Goal: Task Accomplishment & Management: Manage account settings

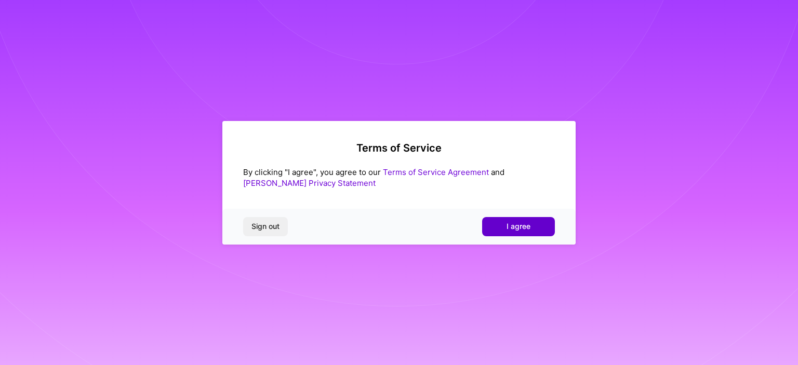
click at [513, 230] on span "I agree" at bounding box center [518, 226] width 24 height 10
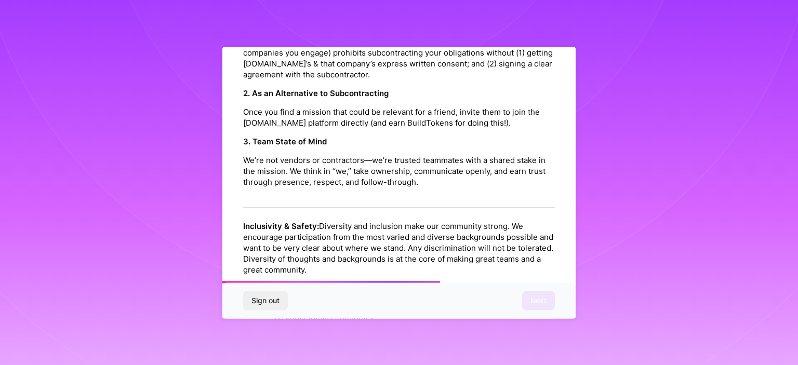
scroll to position [1200, 0]
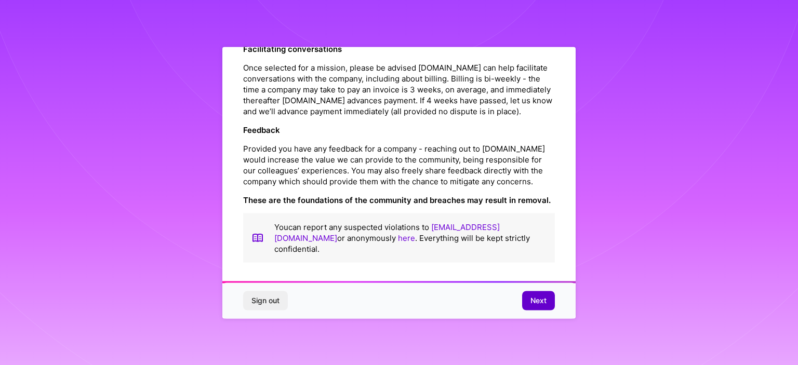
click at [538, 293] on button "Next" at bounding box center [538, 300] width 33 height 19
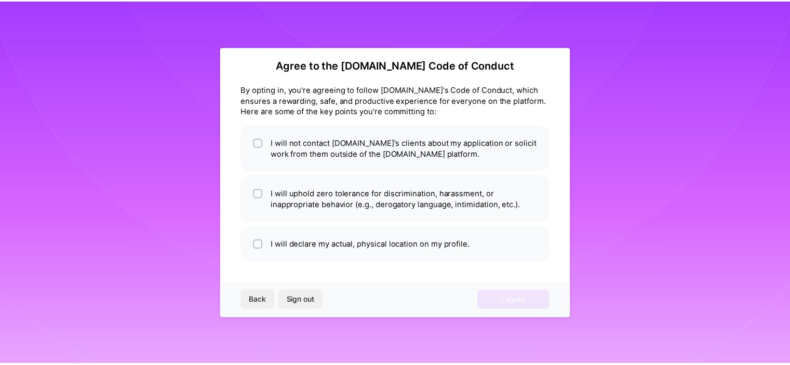
scroll to position [8, 0]
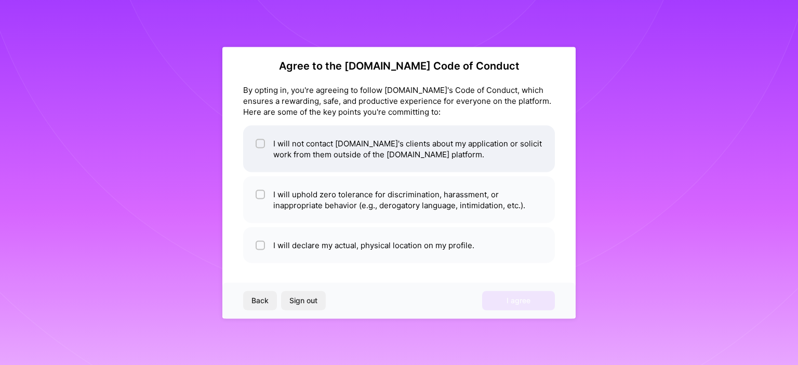
click at [261, 143] on input "checkbox" at bounding box center [261, 143] width 7 height 7
checkbox input "true"
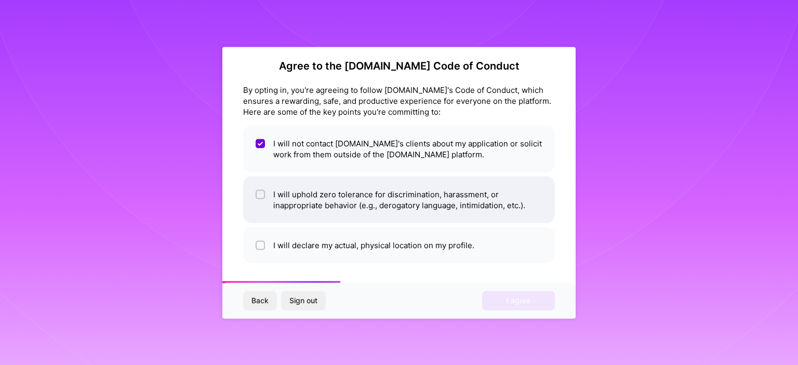
click at [262, 193] on input "checkbox" at bounding box center [261, 194] width 7 height 7
checkbox input "true"
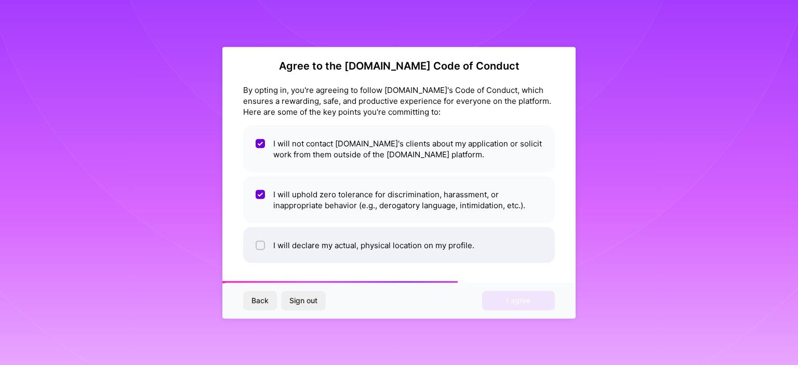
click at [261, 249] on div at bounding box center [260, 244] width 9 height 9
checkbox input "true"
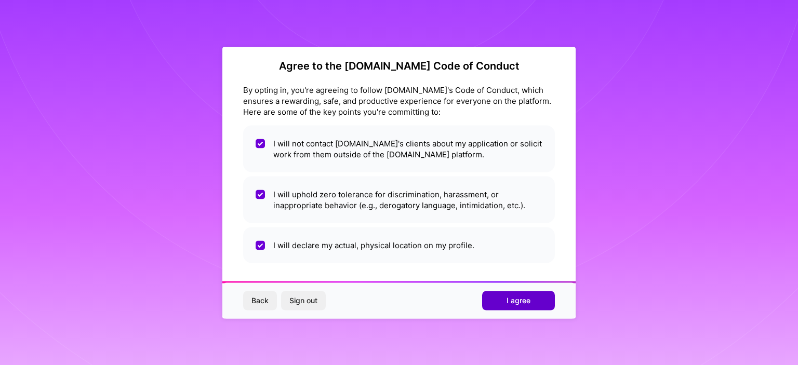
click at [516, 301] on span "I agree" at bounding box center [518, 300] width 24 height 10
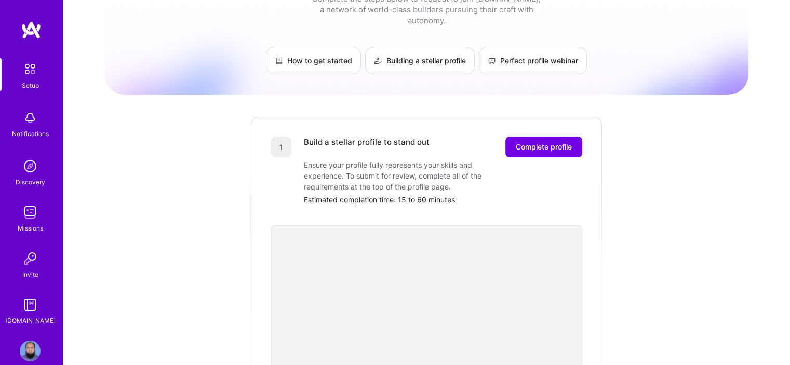
scroll to position [34, 0]
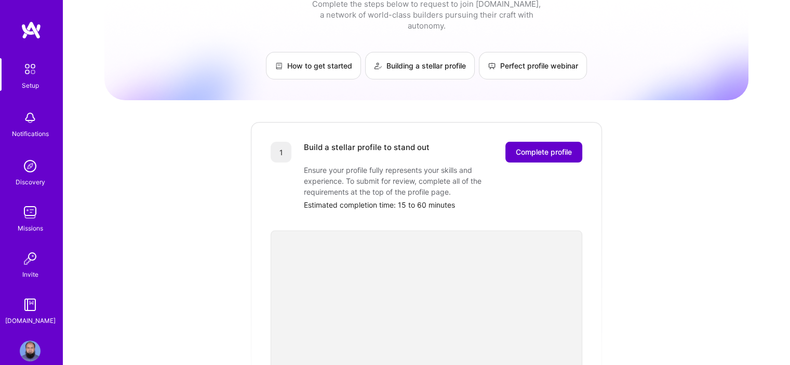
click at [548, 147] on span "Complete profile" at bounding box center [544, 152] width 56 height 10
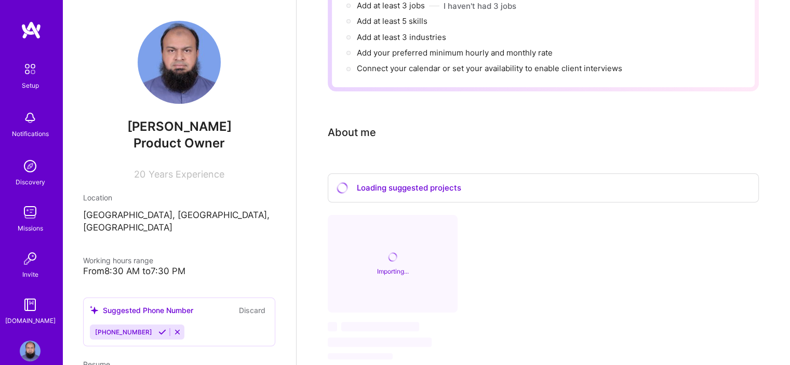
scroll to position [174, 0]
click at [480, 176] on div "Loading suggested projects" at bounding box center [543, 188] width 431 height 30
click at [459, 173] on div "Loading suggested projects" at bounding box center [543, 188] width 431 height 30
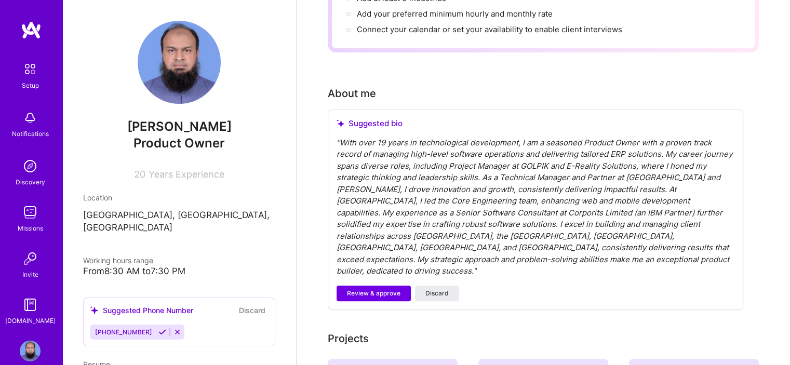
scroll to position [212, 0]
click at [417, 138] on div "" With over 19 years in technological development, I am a seasoned Product Owne…" at bounding box center [536, 208] width 398 height 140
click at [383, 138] on div "" With over 19 years in technological development, I am a seasoned Product Owne…" at bounding box center [536, 208] width 398 height 140
click at [387, 138] on div "" With over 19 years in technological development, I am a seasoned Product Owne…" at bounding box center [536, 208] width 398 height 140
click at [382, 245] on div "Suggested bio " " Review & approve Discard" at bounding box center [535, 210] width 415 height 200
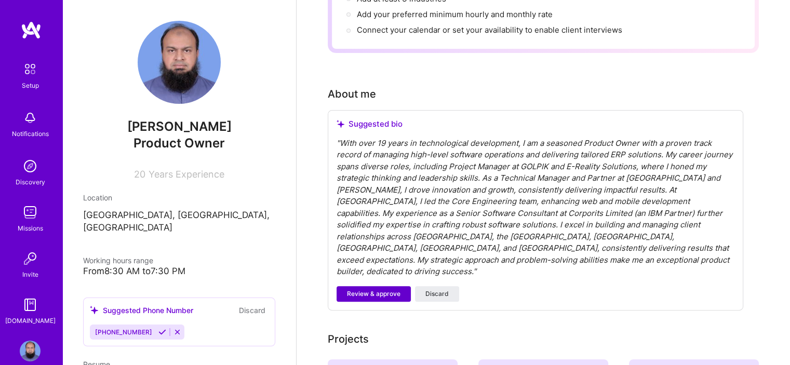
click at [382, 289] on span "Review & approve" at bounding box center [373, 293] width 53 height 9
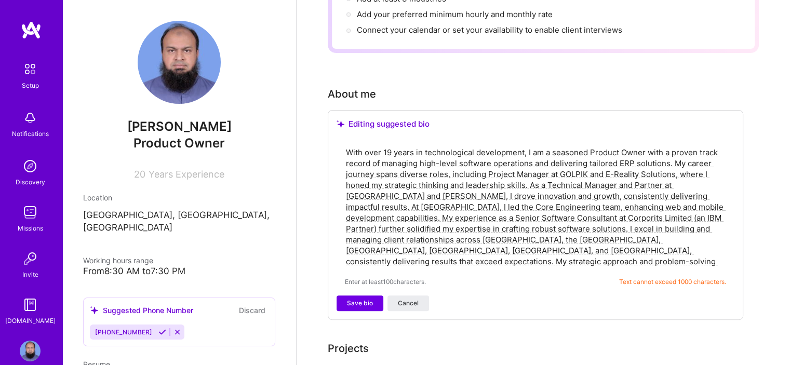
click at [391, 199] on textarea "With over 19 years in technological development, I am a seasoned Product Owner …" at bounding box center [535, 207] width 381 height 122
click at [394, 146] on textarea "With over 19 years in technological development, I am a seasoned Product Owner …" at bounding box center [535, 207] width 381 height 122
paste textarea "I am an experienced Product Owner and IT Consultant with 20+ years in software …"
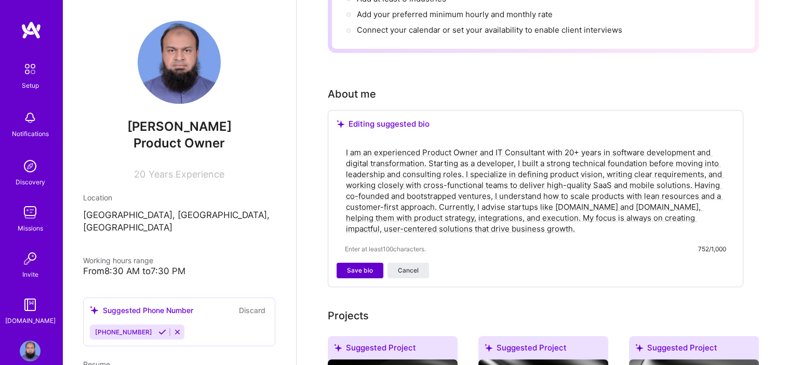
type textarea "I am an experienced Product Owner and IT Consultant with 20+ years in software …"
click at [361, 266] on span "Save bio" at bounding box center [360, 270] width 26 height 9
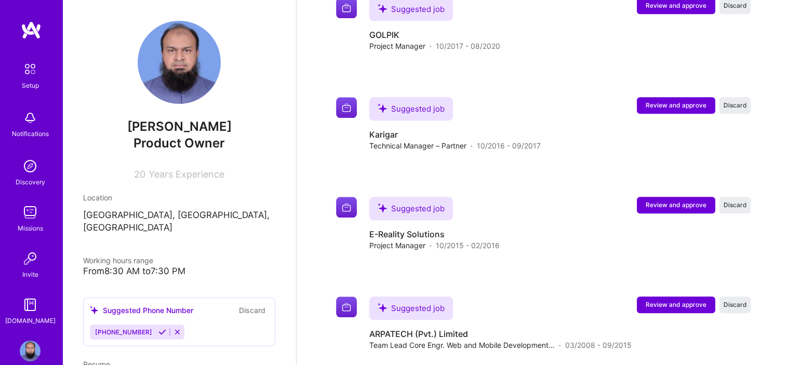
scroll to position [1325, 0]
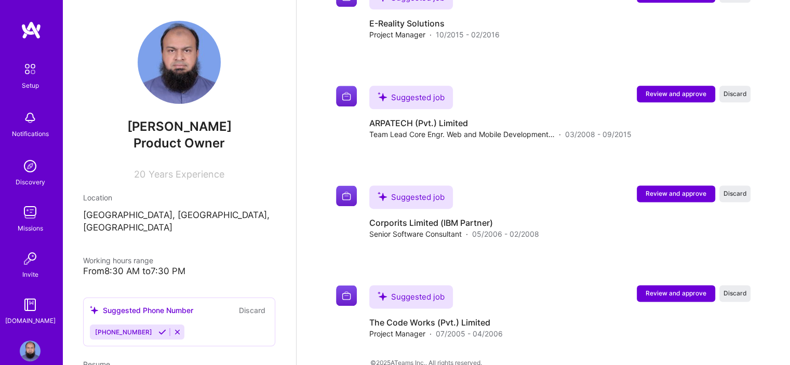
click at [158, 328] on icon at bounding box center [162, 332] width 8 height 8
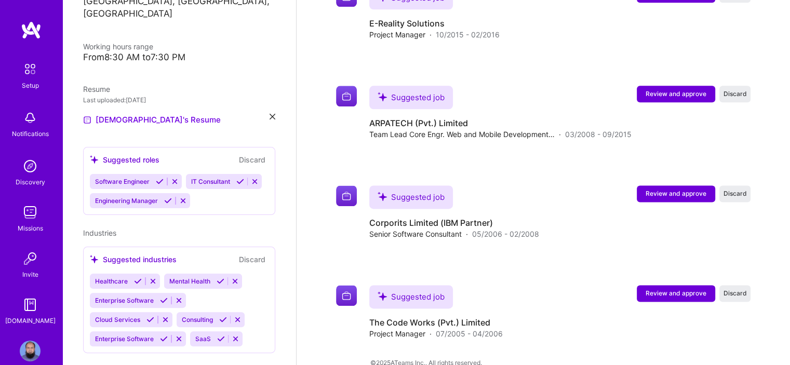
scroll to position [213, 0]
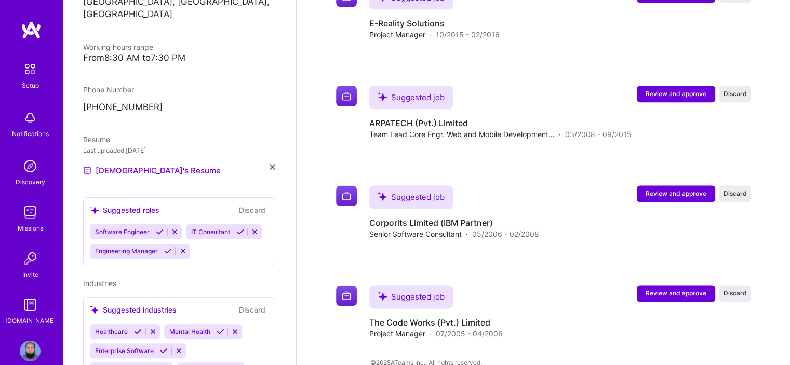
click at [236, 236] on icon at bounding box center [240, 232] width 8 height 8
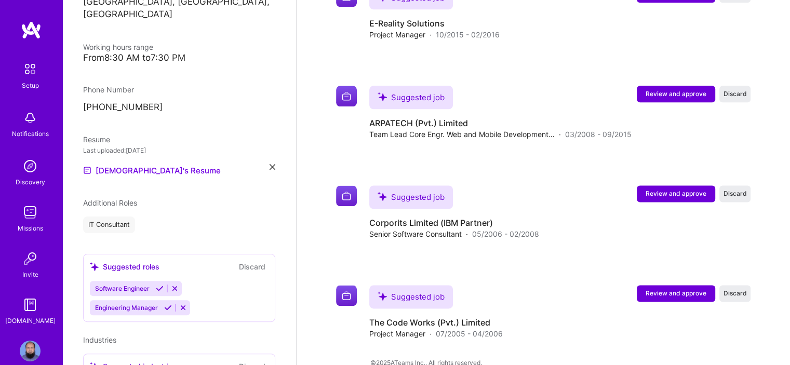
click at [166, 304] on icon at bounding box center [168, 308] width 8 height 8
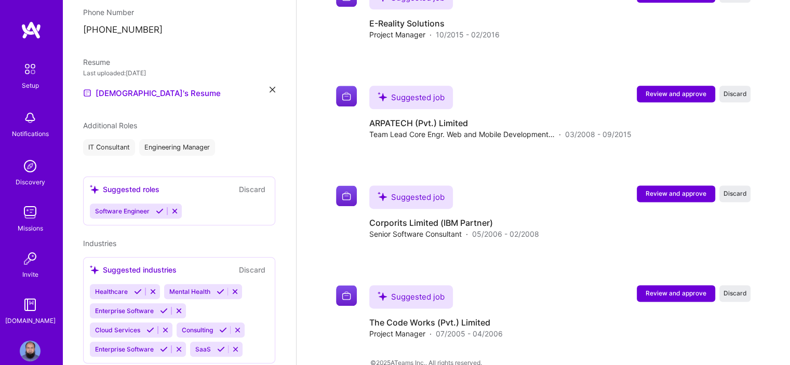
scroll to position [310, 0]
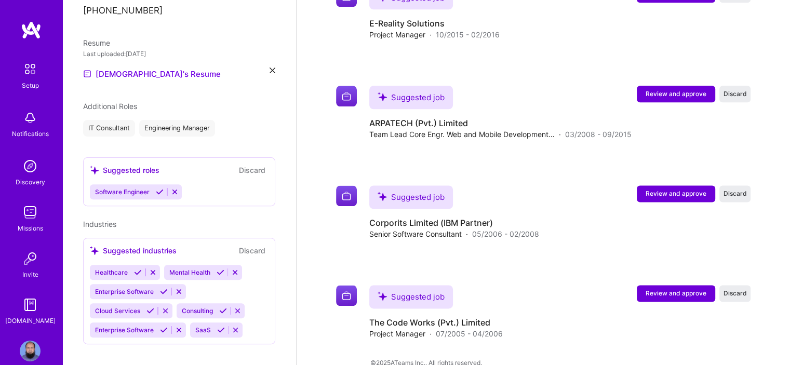
click at [218, 326] on icon at bounding box center [221, 330] width 8 height 8
click at [221, 306] on button at bounding box center [223, 310] width 14 height 9
click at [217, 268] on icon at bounding box center [221, 272] width 8 height 8
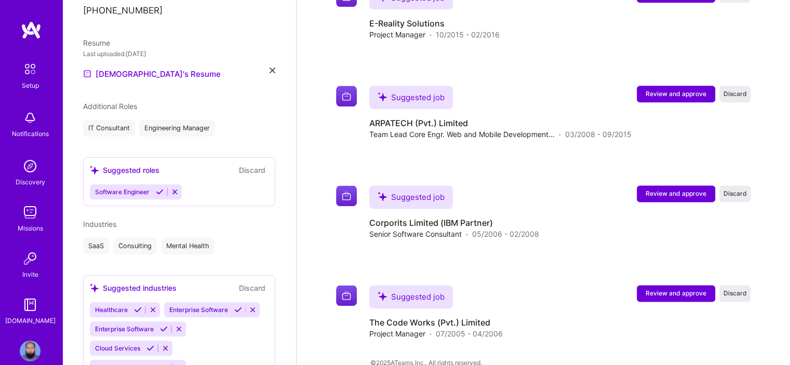
click at [164, 282] on div "Suggested industries Discard Healthcare Enterprise Software Enterprise Software…" at bounding box center [179, 328] width 192 height 106
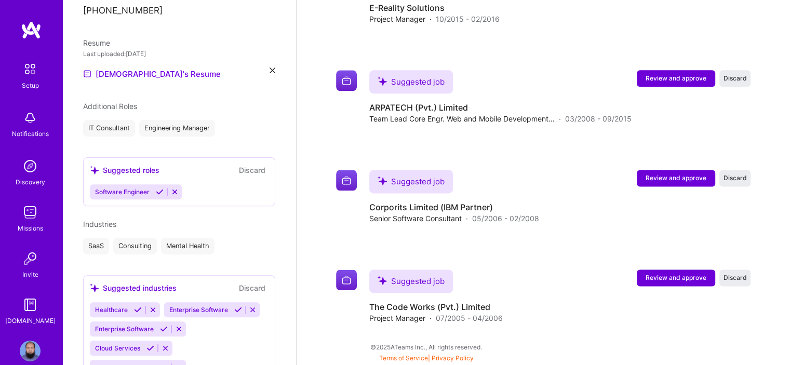
scroll to position [1310, 0]
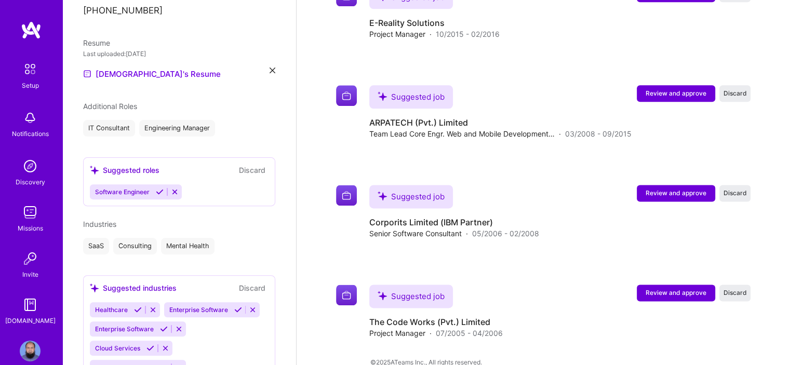
click at [163, 325] on icon at bounding box center [164, 329] width 8 height 8
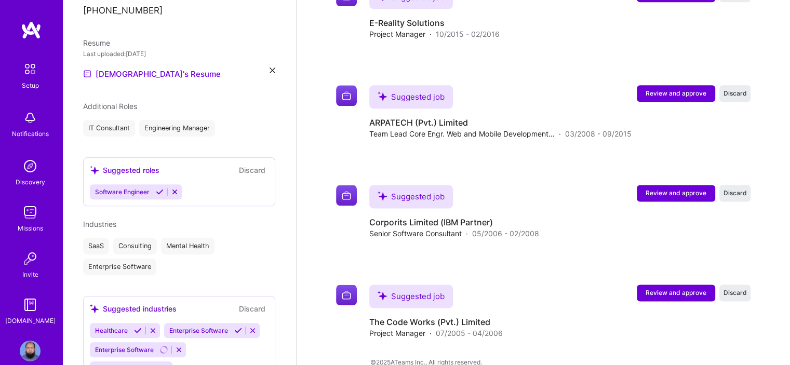
scroll to position [368, 0]
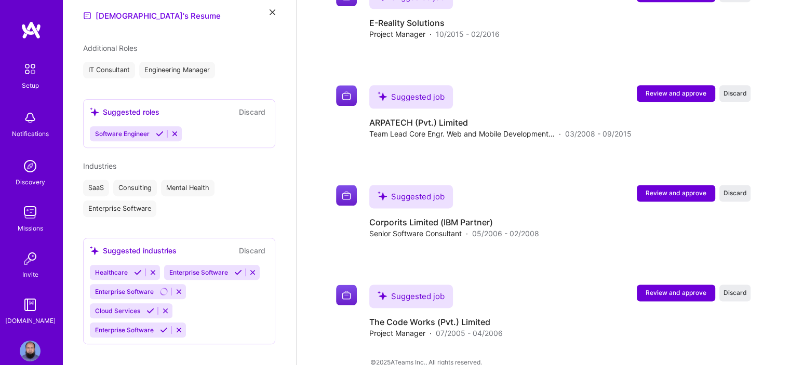
click at [137, 268] on icon at bounding box center [138, 272] width 8 height 8
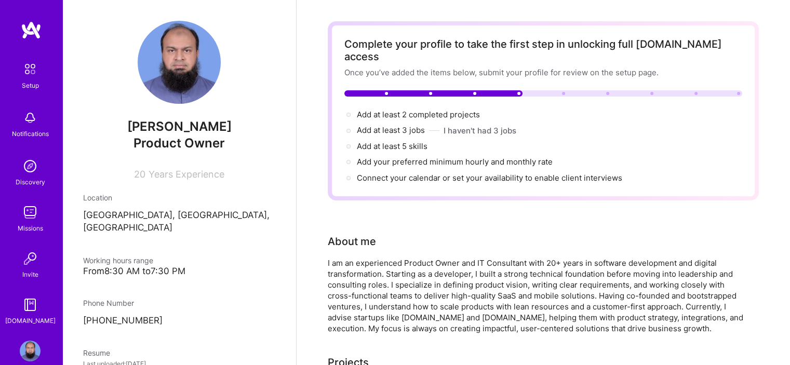
scroll to position [0, 0]
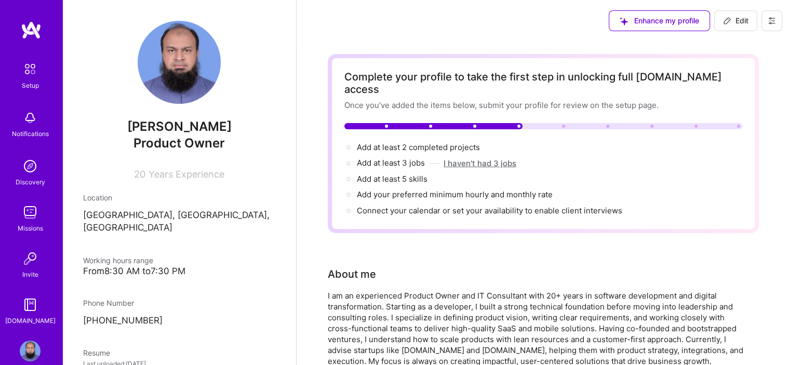
click at [482, 158] on button "I haven't had 3 jobs" at bounding box center [480, 163] width 73 height 11
click at [482, 157] on div "Add at least 3 jobs →" at bounding box center [543, 162] width 398 height 11
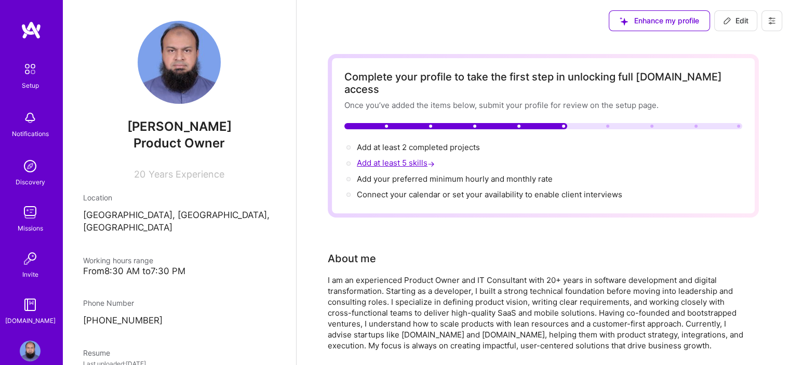
click at [413, 158] on span "Add at least 5 skills →" at bounding box center [397, 163] width 80 height 10
select select "PK"
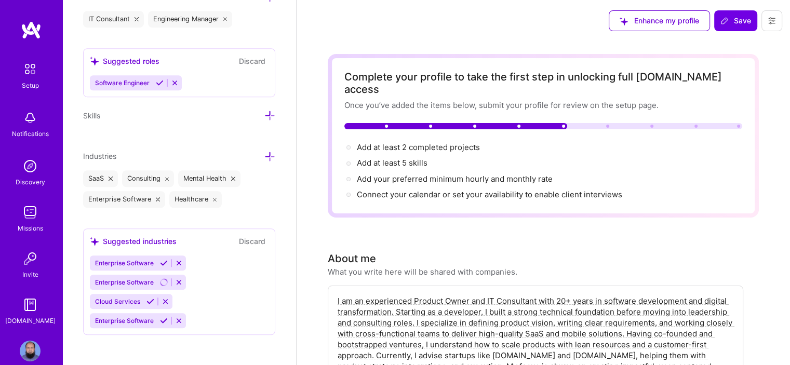
scroll to position [611, 0]
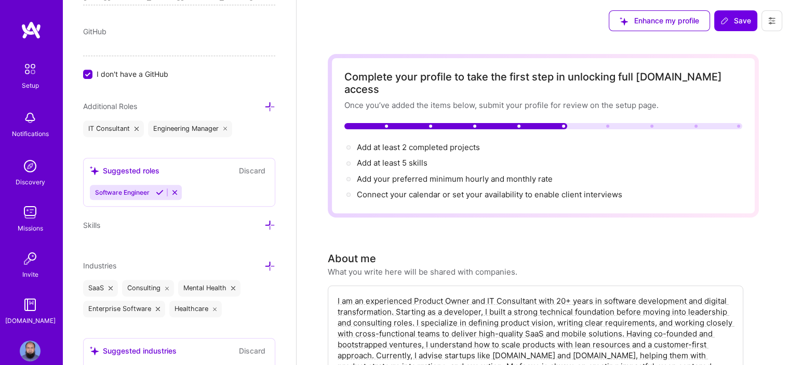
click at [210, 180] on div "Suggested roles Discard Software Engineer" at bounding box center [179, 182] width 192 height 49
click at [198, 188] on div "Software Engineer" at bounding box center [179, 192] width 179 height 15
click at [172, 192] on icon at bounding box center [175, 193] width 8 height 8
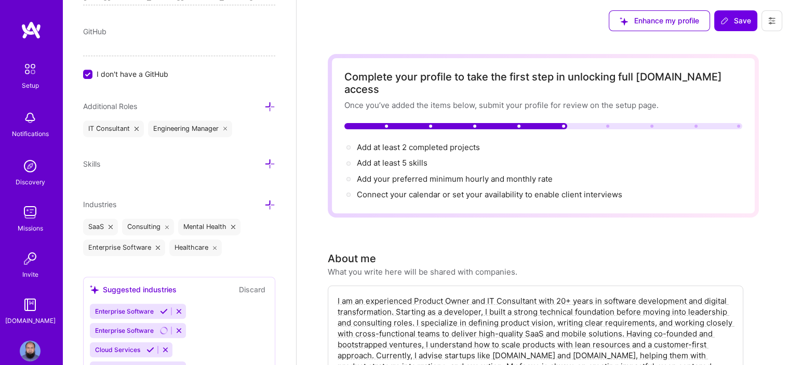
click at [264, 163] on icon at bounding box center [269, 163] width 11 height 11
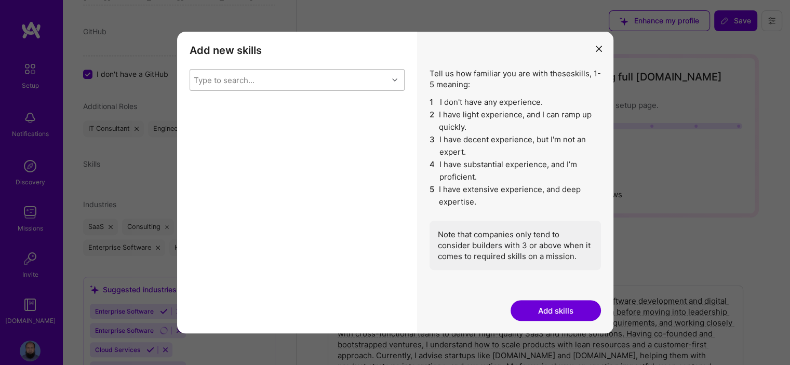
click at [273, 77] on div "Type to search..." at bounding box center [289, 80] width 198 height 21
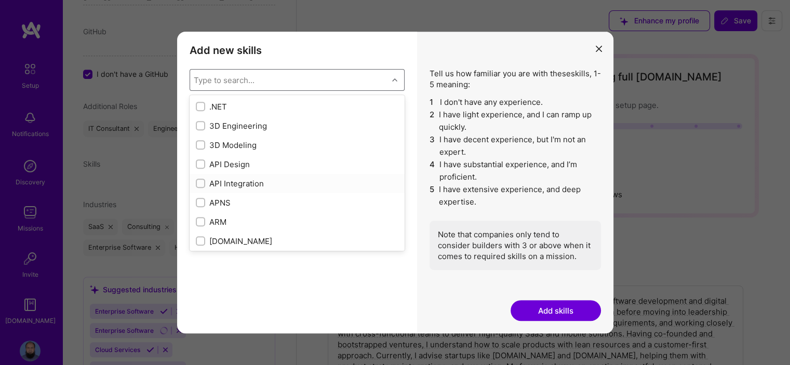
click at [248, 189] on div "API Integration" at bounding box center [297, 183] width 203 height 11
checkbox input "true"
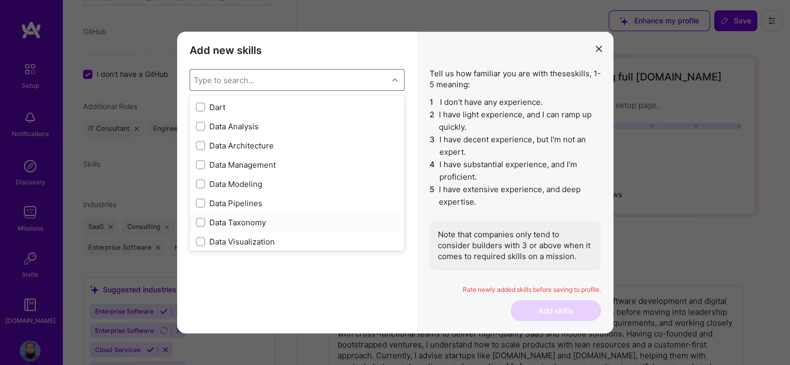
scroll to position [1610, 0]
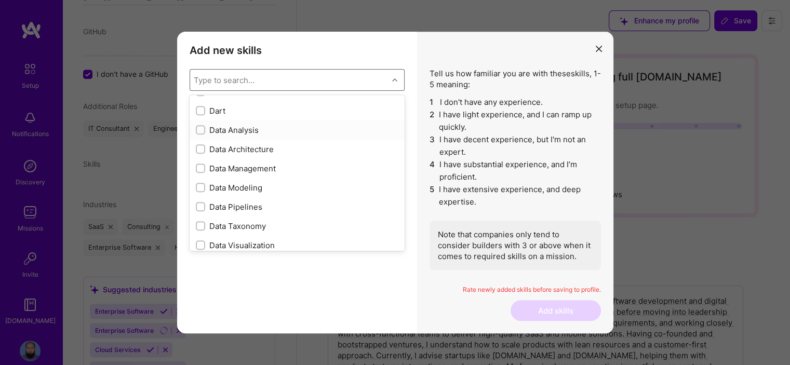
click at [256, 129] on div "Data Analysis" at bounding box center [297, 130] width 203 height 11
checkbox input "true"
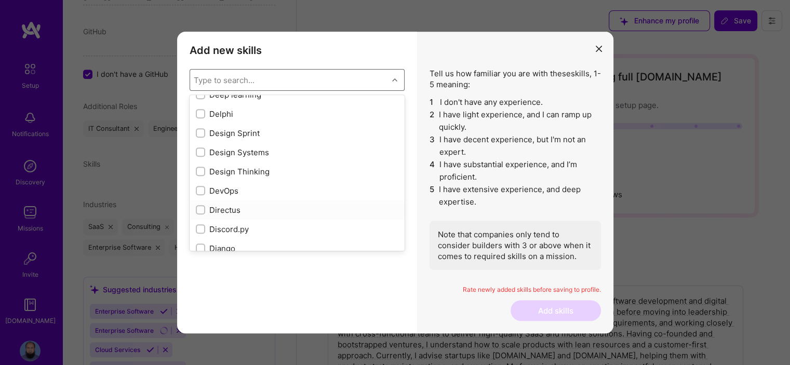
scroll to position [1877, 0]
click at [280, 191] on div "DevOps" at bounding box center [297, 189] width 203 height 11
checkbox input "true"
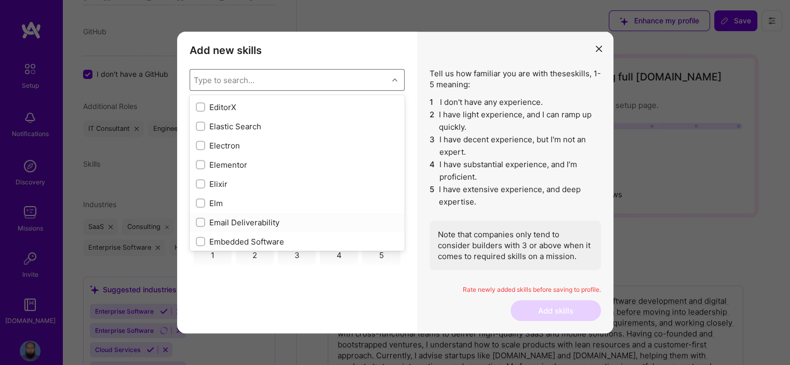
scroll to position [2187, 0]
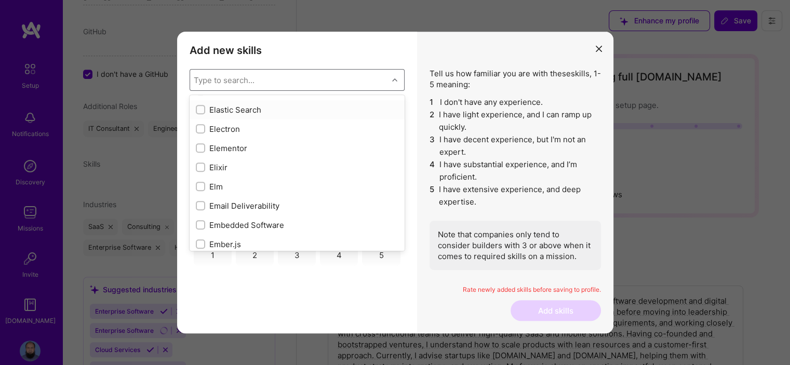
click at [268, 111] on div "Elastic Search" at bounding box center [297, 109] width 203 height 11
checkbox input "true"
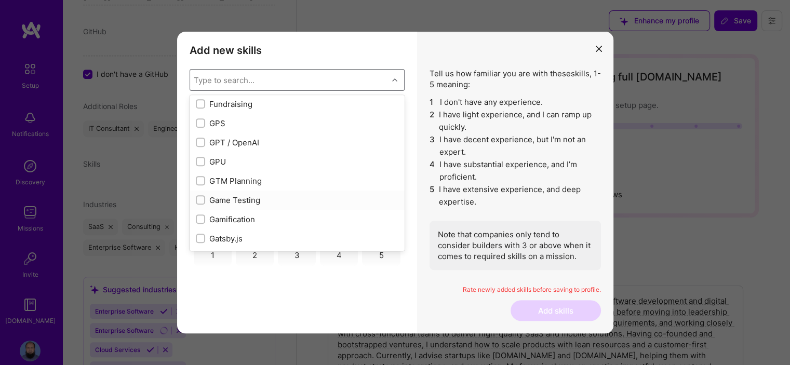
scroll to position [2636, 0]
click at [287, 137] on div "GPT / OpenAI" at bounding box center [297, 142] width 203 height 11
checkbox input "true"
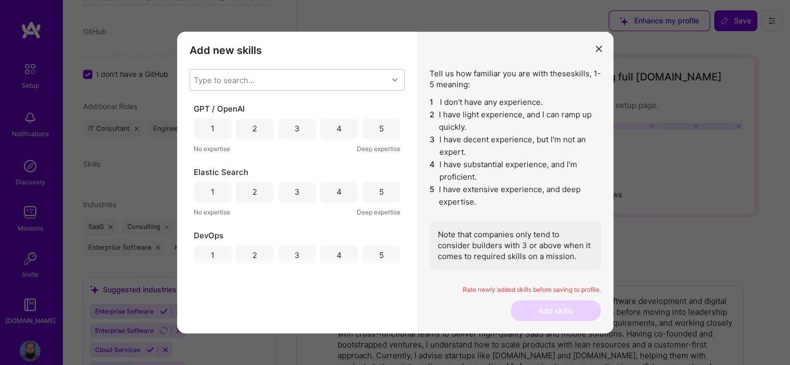
click at [402, 308] on div "Add new skills Tell us how familiar you are with given skills, using between 1 …" at bounding box center [297, 183] width 240 height 302
click at [312, 130] on div "3" at bounding box center [297, 128] width 38 height 21
click at [326, 191] on div "4" at bounding box center [339, 192] width 38 height 21
click at [320, 259] on div "4" at bounding box center [339, 255] width 38 height 21
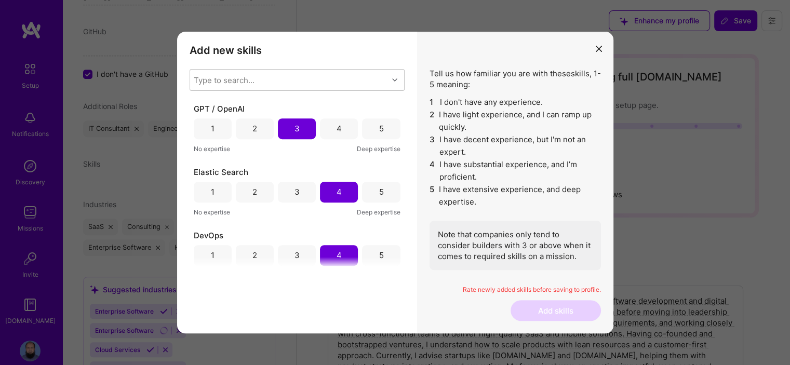
scroll to position [140, 0]
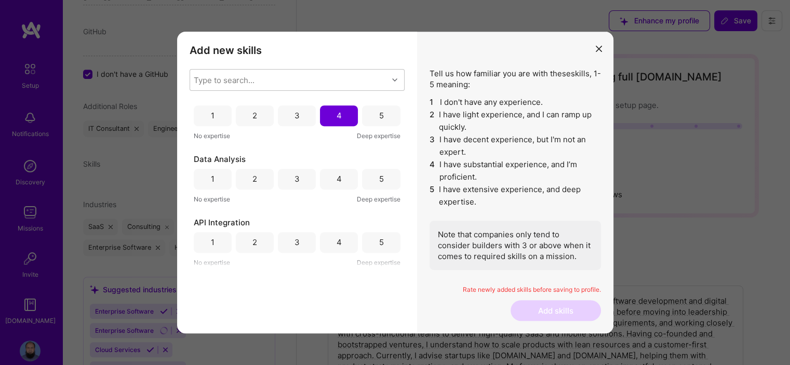
click at [343, 184] on div "4" at bounding box center [339, 179] width 38 height 21
click at [379, 240] on div "5" at bounding box center [381, 242] width 5 height 11
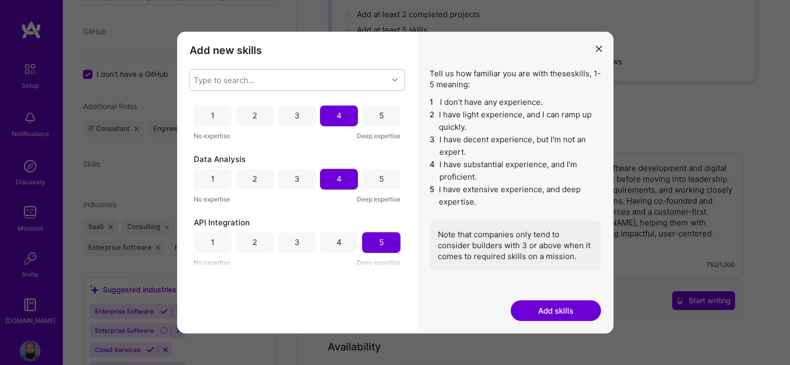
scroll to position [135, 0]
click at [546, 309] on button "Add skills" at bounding box center [555, 310] width 90 height 21
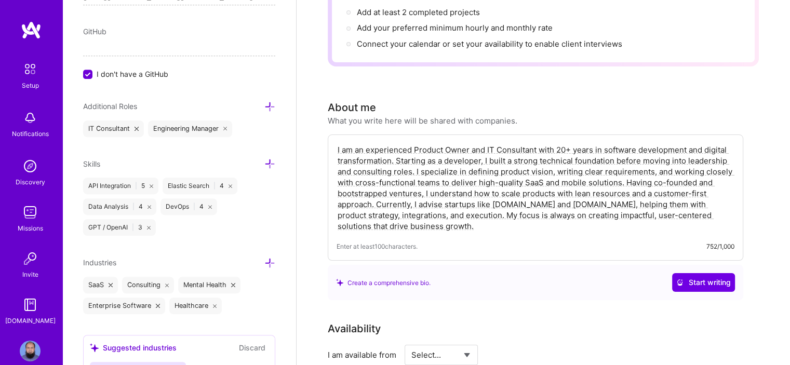
click at [264, 164] on icon at bounding box center [269, 163] width 11 height 11
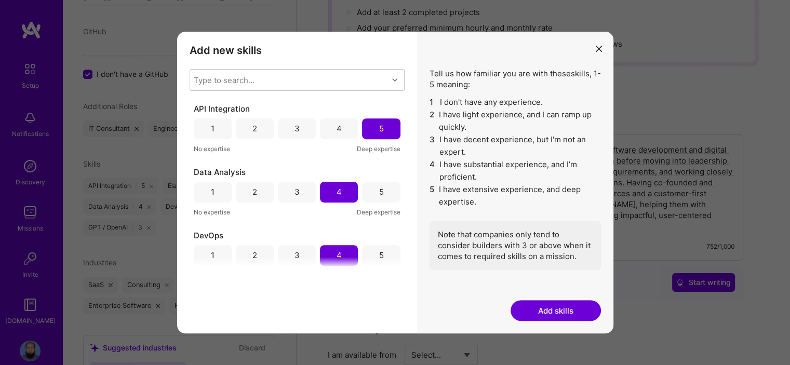
click at [596, 48] on icon "modal" at bounding box center [599, 49] width 6 height 6
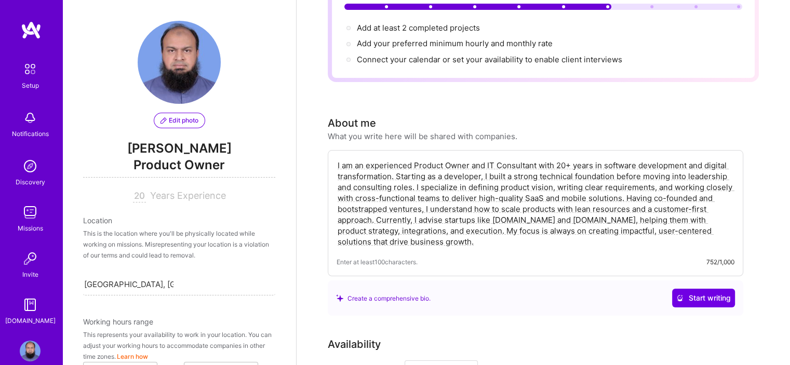
scroll to position [0, 0]
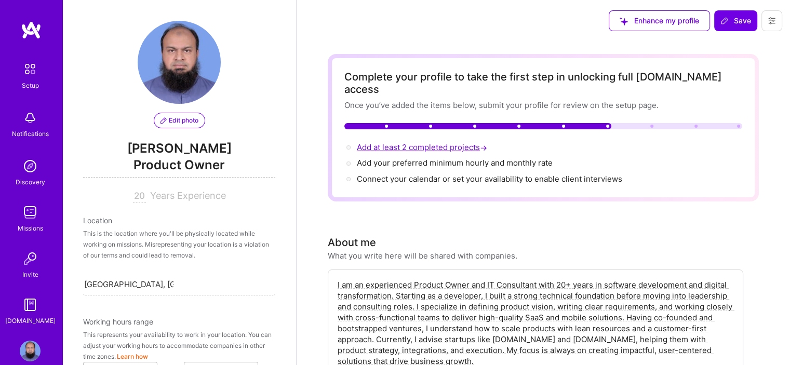
click at [445, 142] on span "Add at least 2 completed projects →" at bounding box center [423, 147] width 132 height 10
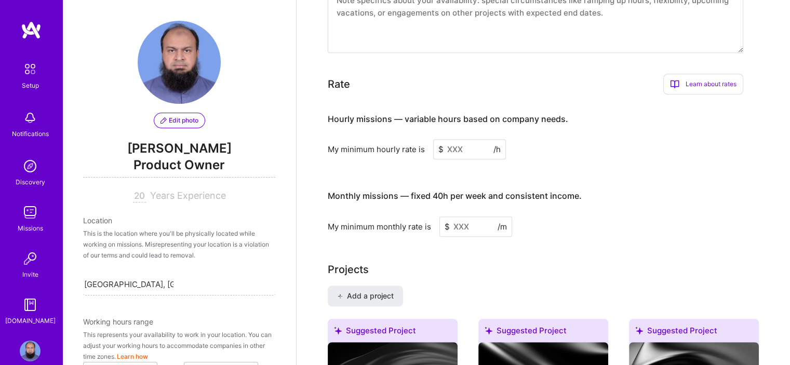
scroll to position [576, 0]
click at [465, 217] on input at bounding box center [475, 227] width 73 height 20
type input "40"
click at [449, 140] on input at bounding box center [469, 150] width 73 height 20
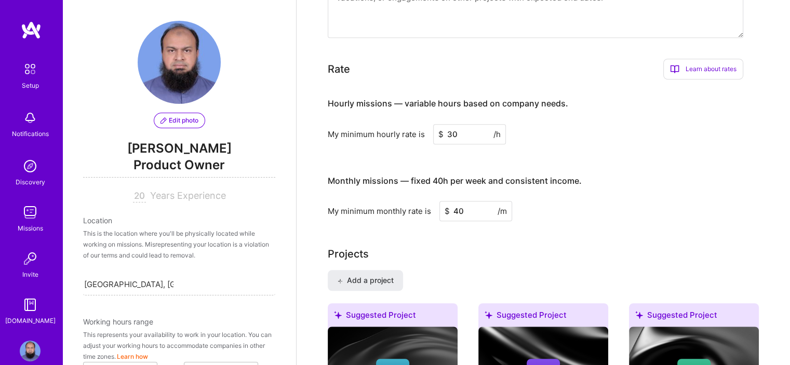
click at [460, 124] on input "30" at bounding box center [469, 134] width 73 height 20
type input "35"
click at [470, 203] on input "40" at bounding box center [475, 211] width 73 height 20
type input "4"
drag, startPoint x: 460, startPoint y: 199, endPoint x: 432, endPoint y: 193, distance: 28.1
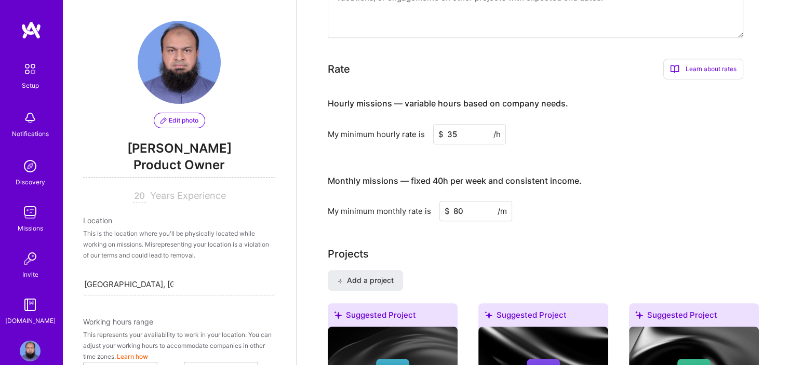
drag, startPoint x: 432, startPoint y: 193, endPoint x: 478, endPoint y: 228, distance: 57.4
click at [473, 201] on input "80" at bounding box center [475, 211] width 73 height 20
type input "8"
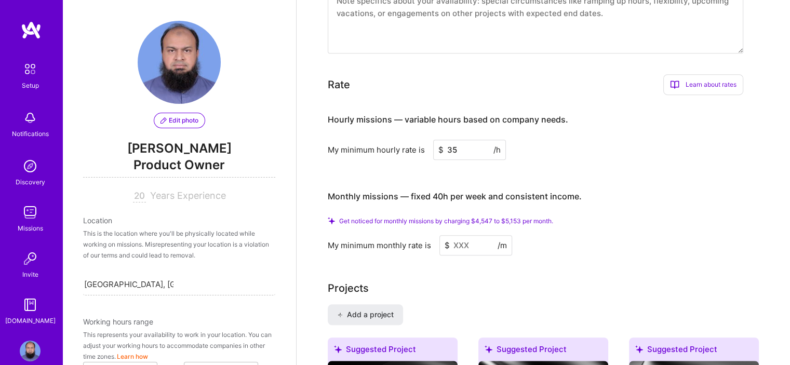
click at [461, 140] on input "35" at bounding box center [469, 150] width 73 height 20
type input "3"
type input "50"
click at [461, 235] on input at bounding box center [475, 245] width 73 height 20
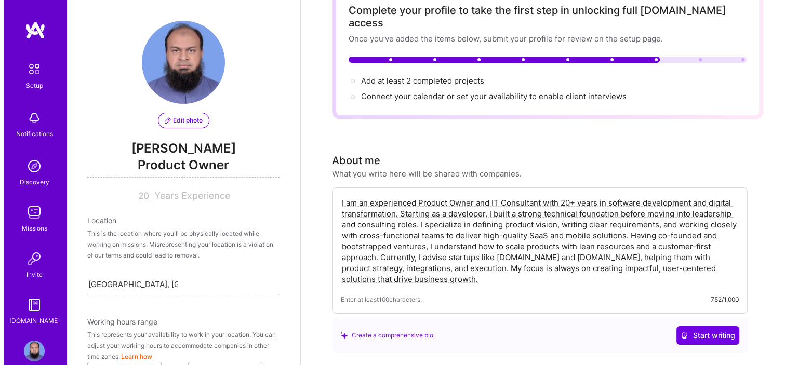
scroll to position [0, 0]
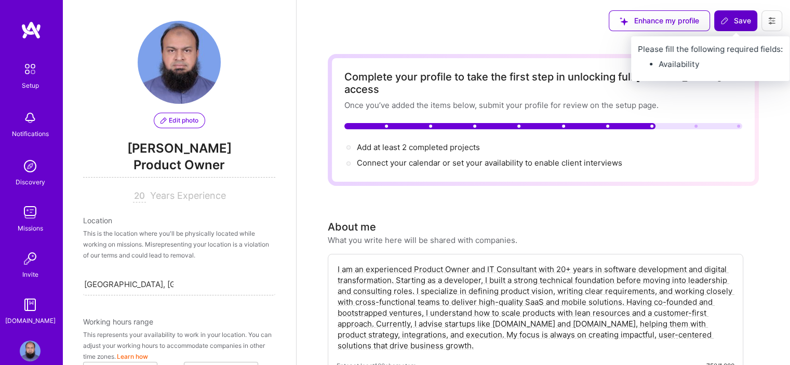
type input "30"
click at [727, 22] on icon at bounding box center [724, 21] width 8 height 8
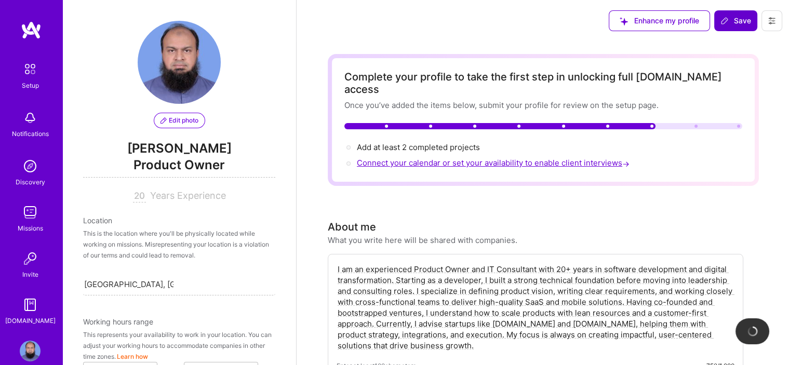
click at [494, 158] on span "Connect your calendar or set your availability to enable client interviews →" at bounding box center [494, 163] width 275 height 10
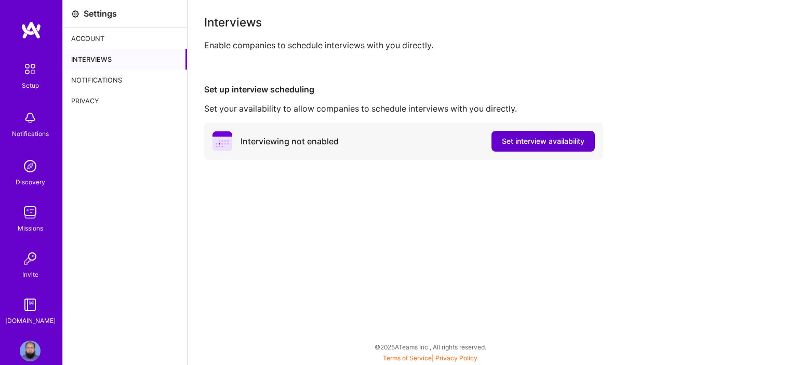
click at [523, 140] on span "Set interview availability" at bounding box center [543, 141] width 83 height 10
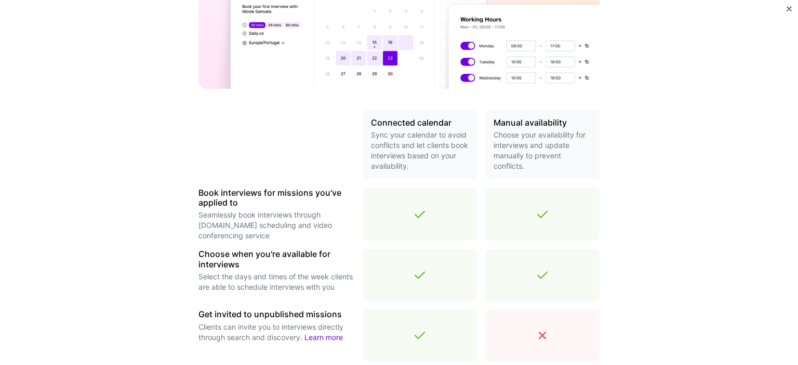
scroll to position [362, 0]
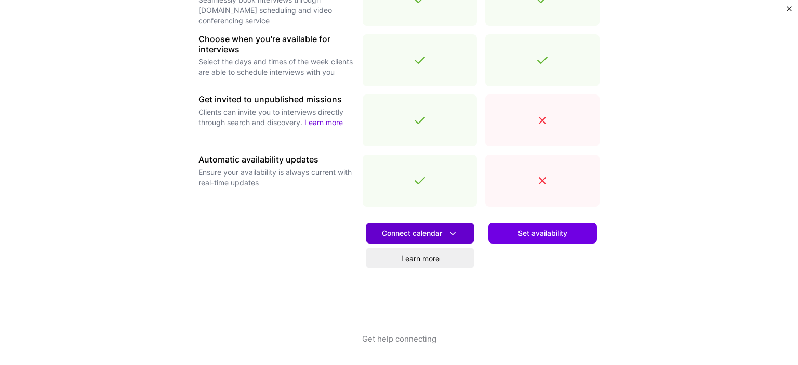
click at [426, 238] on span "Connect calendar" at bounding box center [420, 233] width 76 height 11
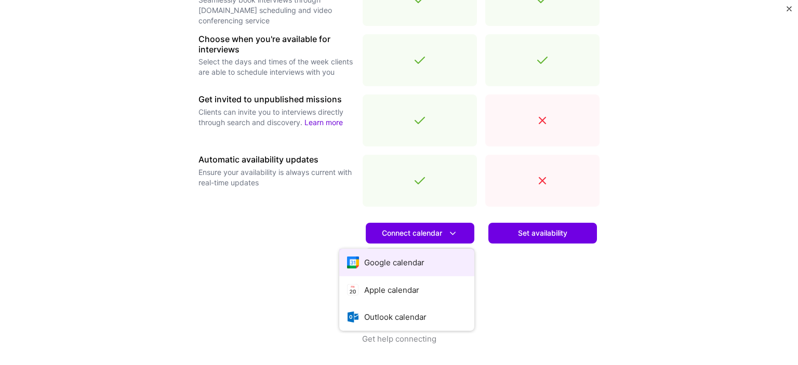
click at [436, 264] on button "Google calendar" at bounding box center [406, 263] width 135 height 28
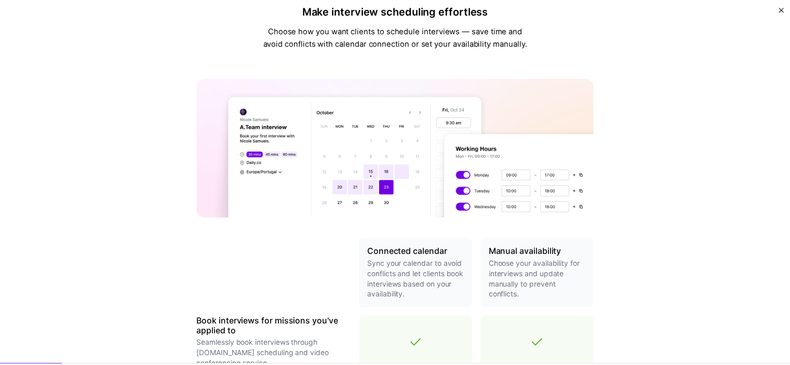
scroll to position [0, 0]
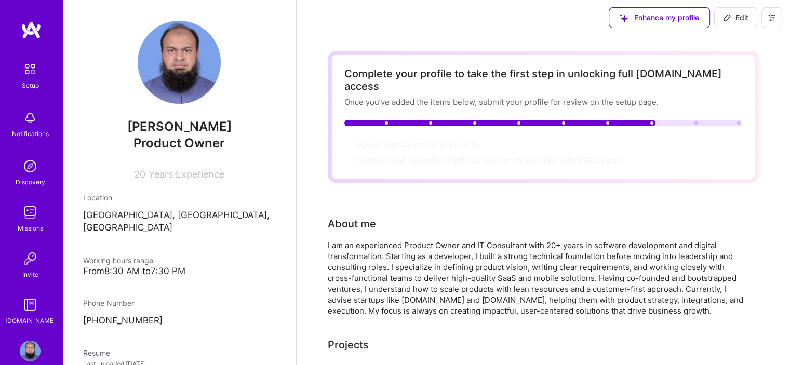
scroll to position [4, 0]
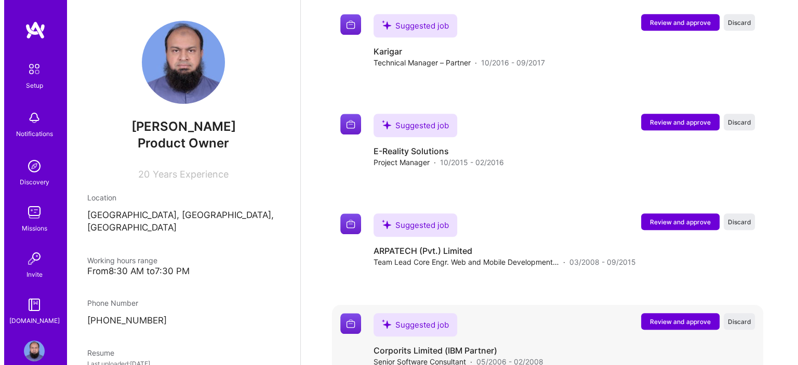
scroll to position [1133, 0]
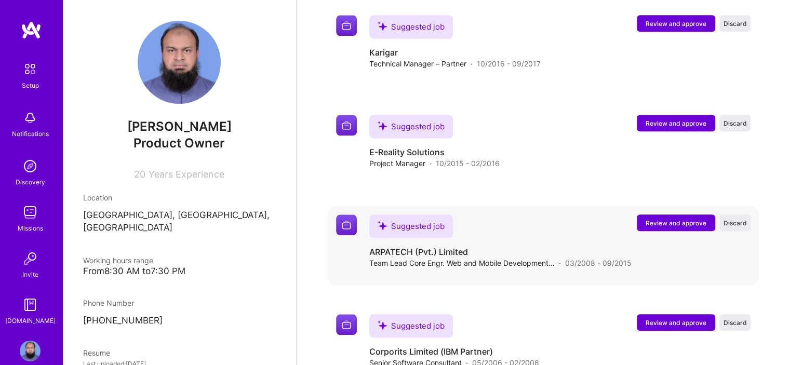
click at [656, 214] on button "Review and approve" at bounding box center [676, 222] width 78 height 17
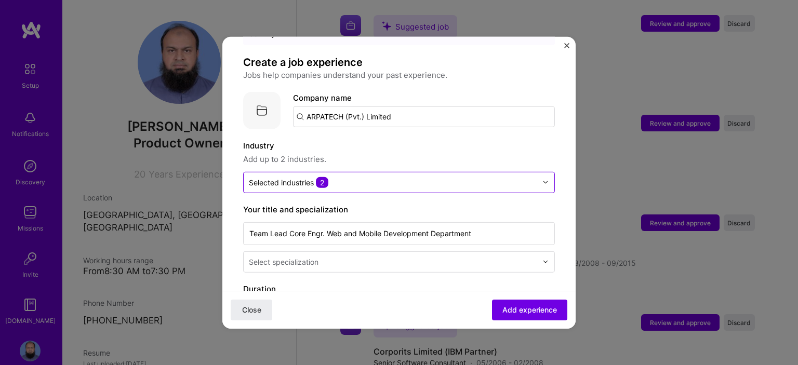
scroll to position [60, 0]
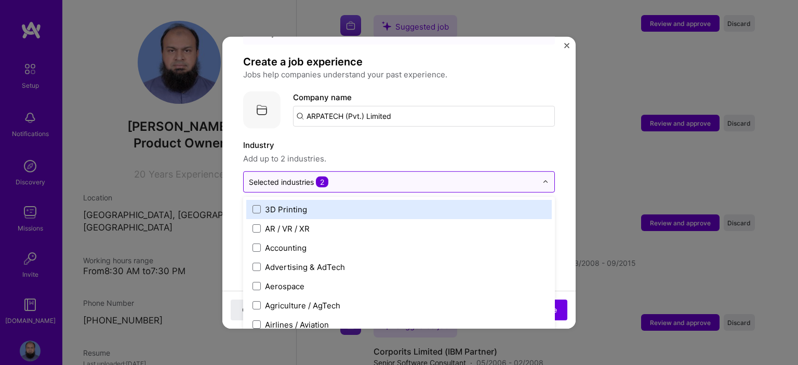
click at [445, 176] on div at bounding box center [393, 181] width 288 height 13
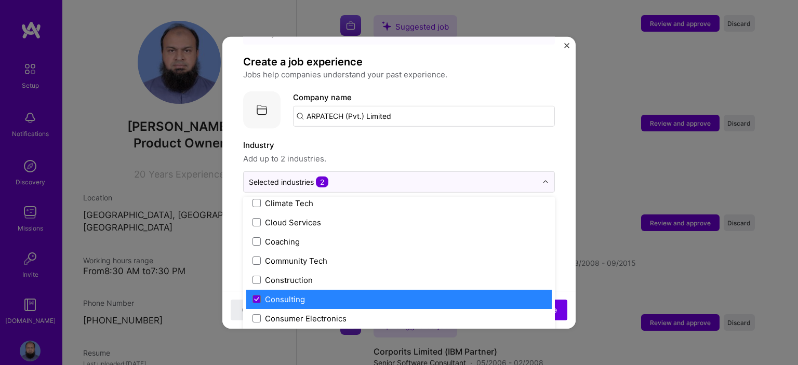
scroll to position [609, 0]
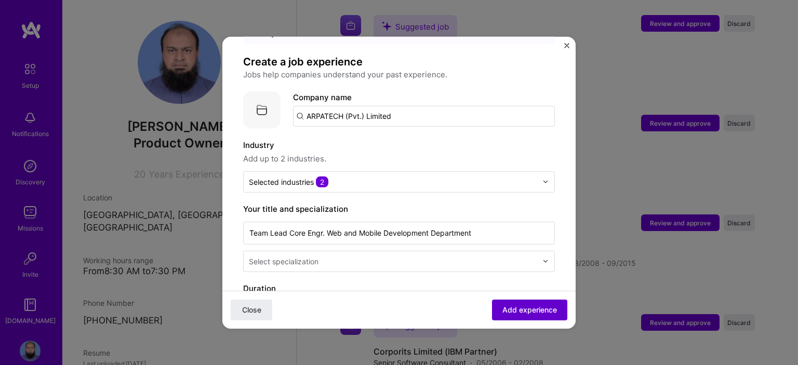
click at [555, 305] on button "Add experience" at bounding box center [529, 310] width 75 height 21
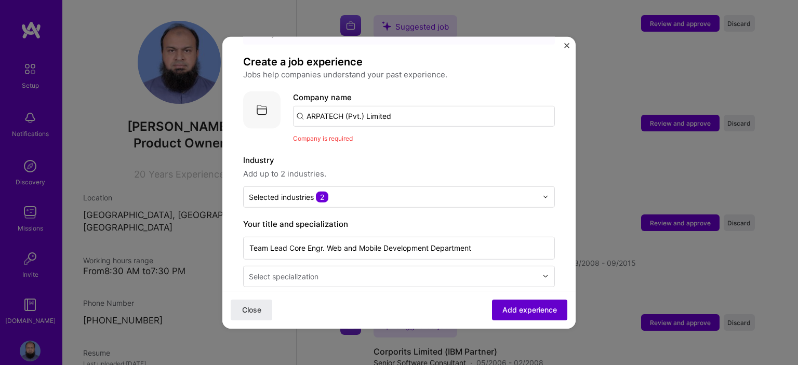
scroll to position [104, 0]
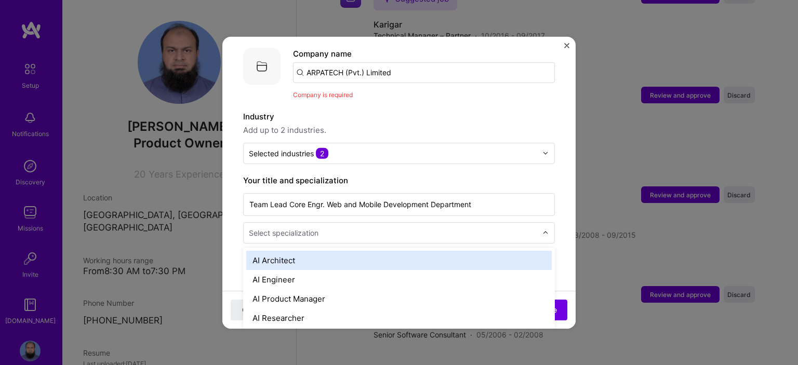
click at [436, 227] on input "text" at bounding box center [394, 232] width 290 height 11
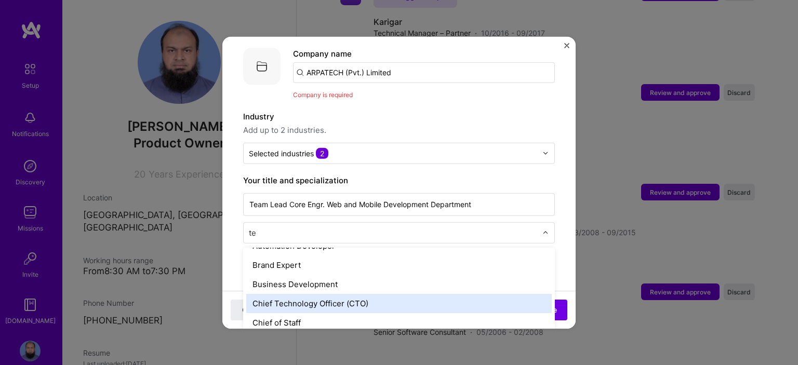
scroll to position [0, 0]
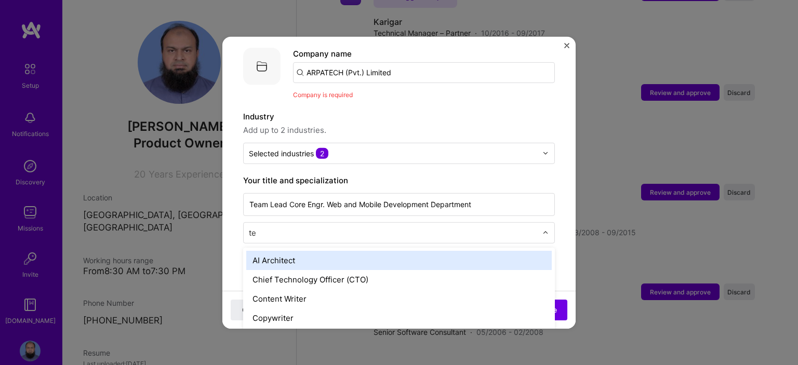
type input "t"
type input "sof"
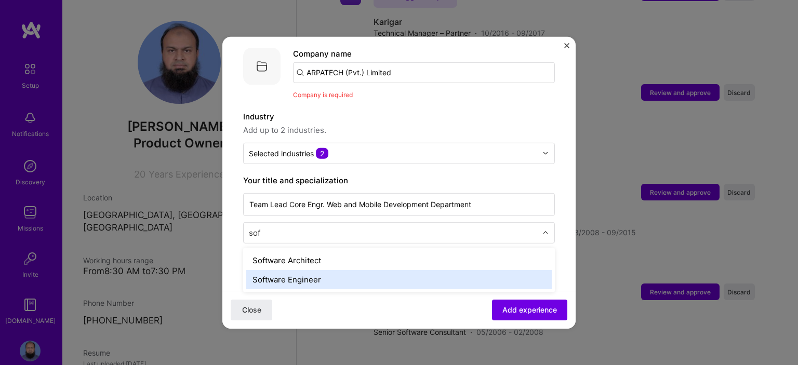
click at [340, 270] on div "Software Engineer" at bounding box center [398, 279] width 305 height 19
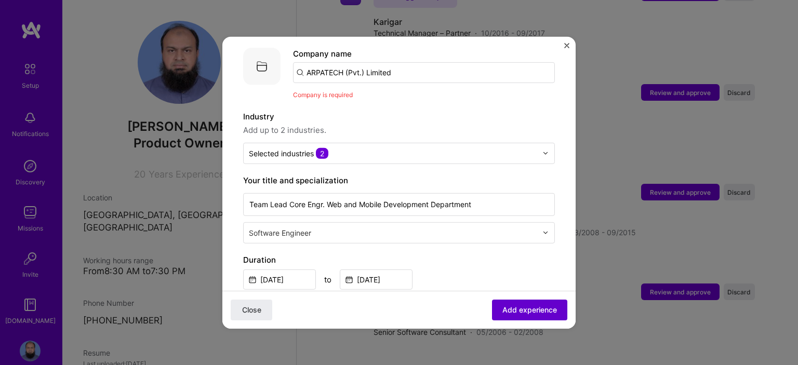
click at [509, 309] on span "Add experience" at bounding box center [529, 310] width 55 height 10
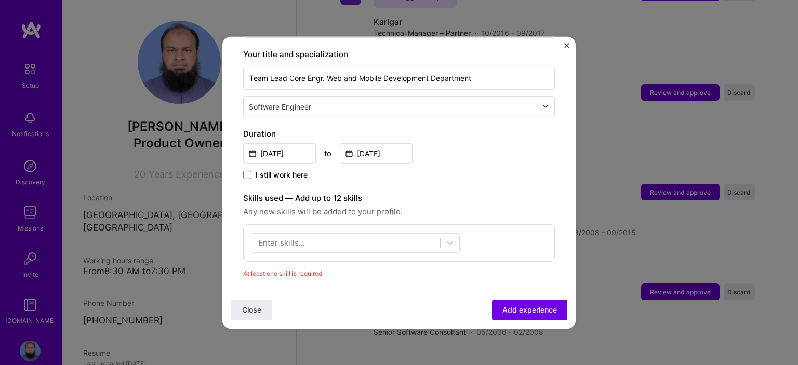
scroll to position [231, 0]
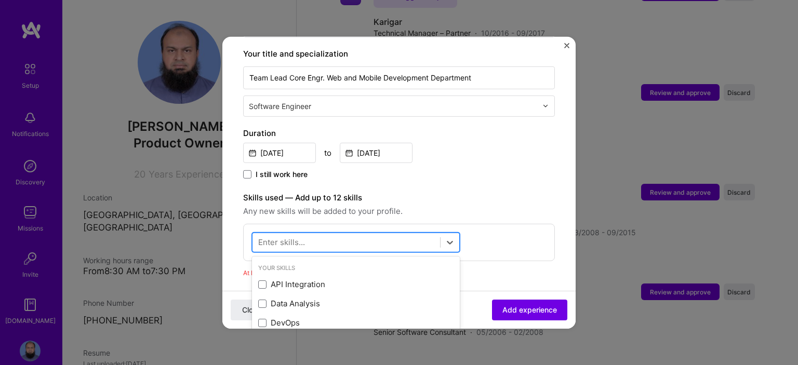
click at [406, 234] on div at bounding box center [345, 242] width 187 height 17
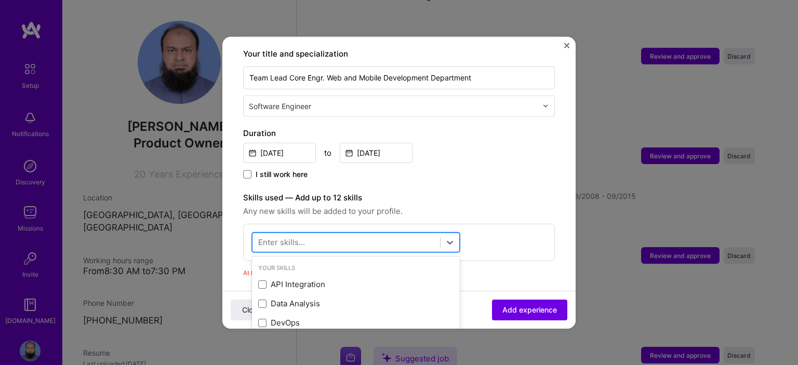
scroll to position [1203, 0]
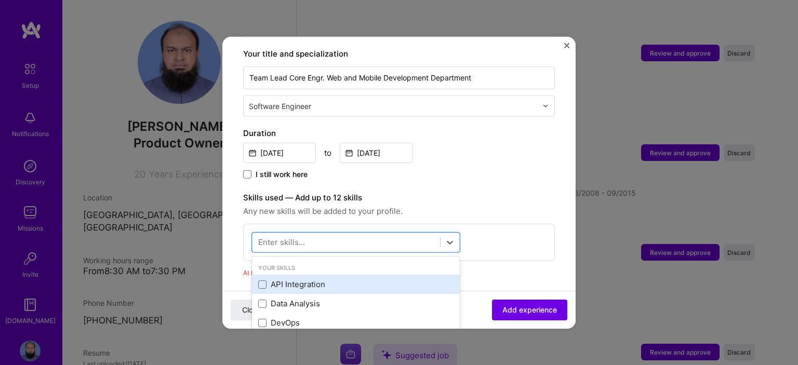
click at [359, 279] on div "API Integration" at bounding box center [355, 284] width 195 height 11
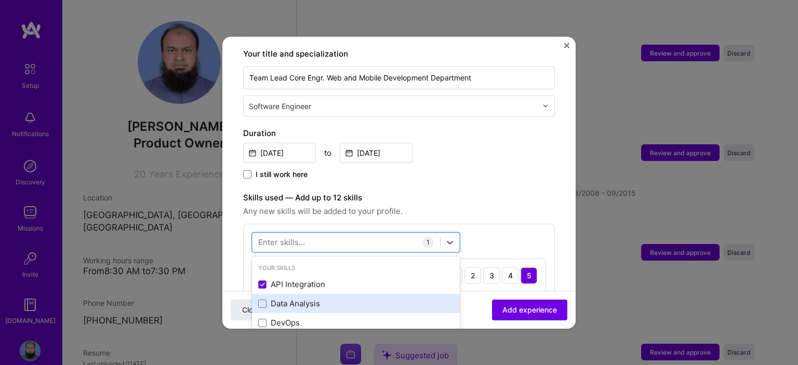
click at [347, 298] on div "Data Analysis" at bounding box center [355, 303] width 195 height 11
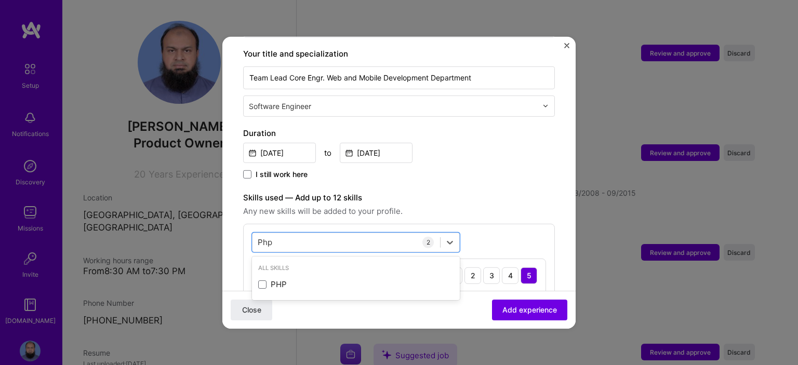
scroll to position [0, 0]
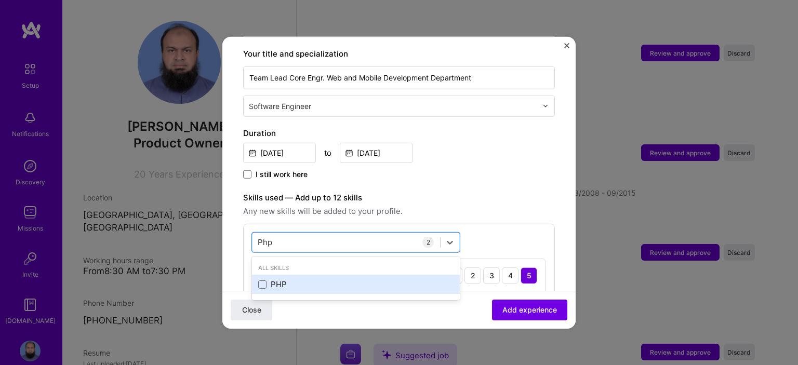
click at [346, 279] on div "PHP" at bounding box center [355, 284] width 195 height 11
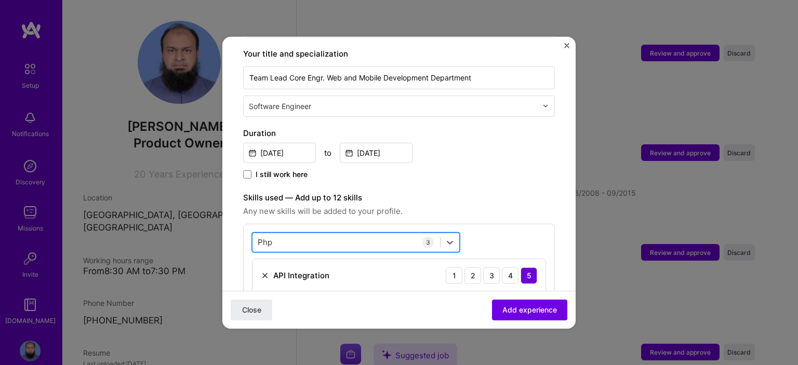
click at [333, 234] on div "Php Php" at bounding box center [345, 242] width 187 height 17
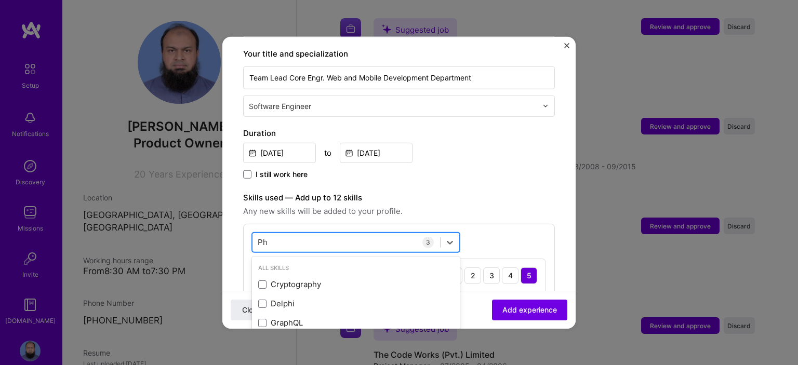
scroll to position [1243, 0]
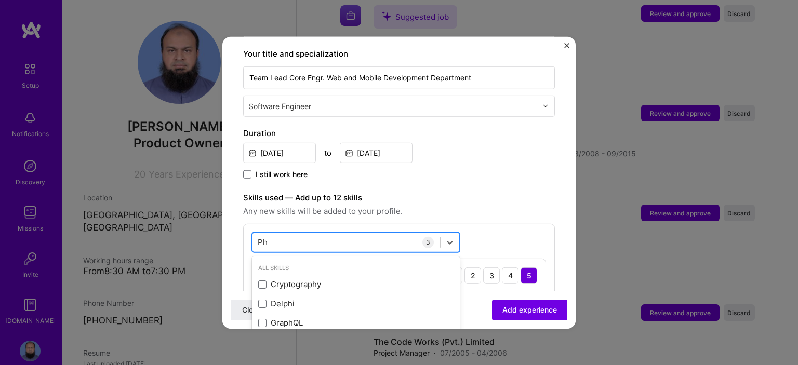
type input "P"
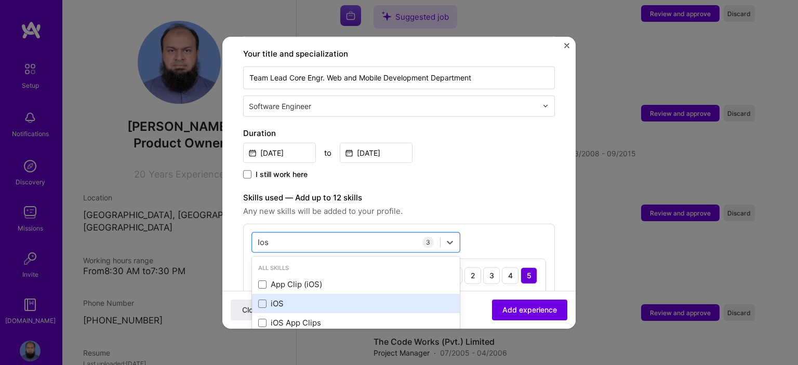
click at [284, 299] on div "iOS" at bounding box center [356, 303] width 208 height 19
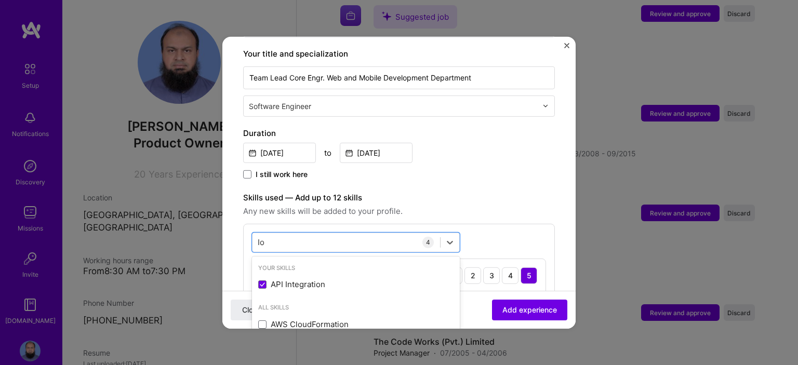
type input "I"
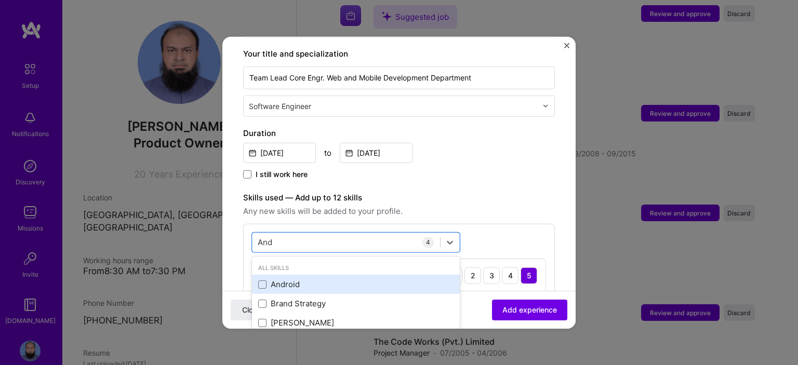
click at [288, 275] on div "Android" at bounding box center [356, 284] width 208 height 19
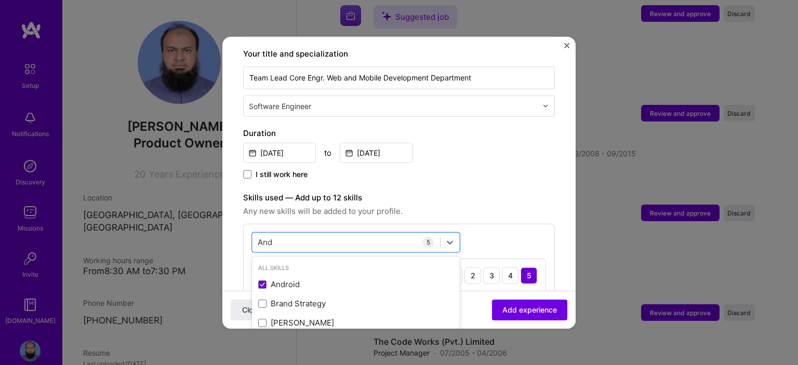
type input "And"
click at [509, 223] on div "option Android, selected. option Android selected, 0 of 2. 6 results available …" at bounding box center [399, 329] width 312 height 213
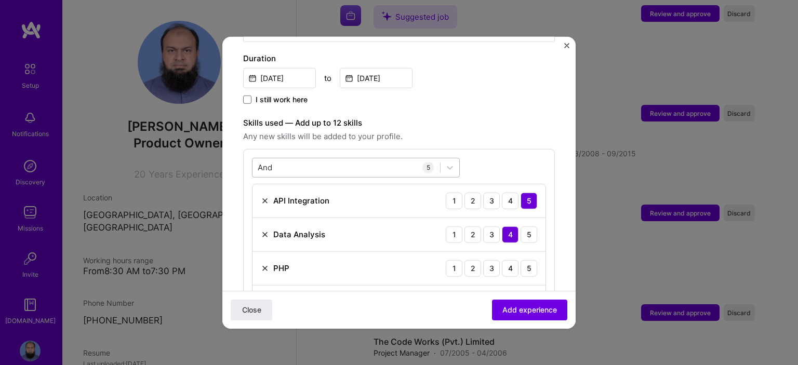
scroll to position [366, 0]
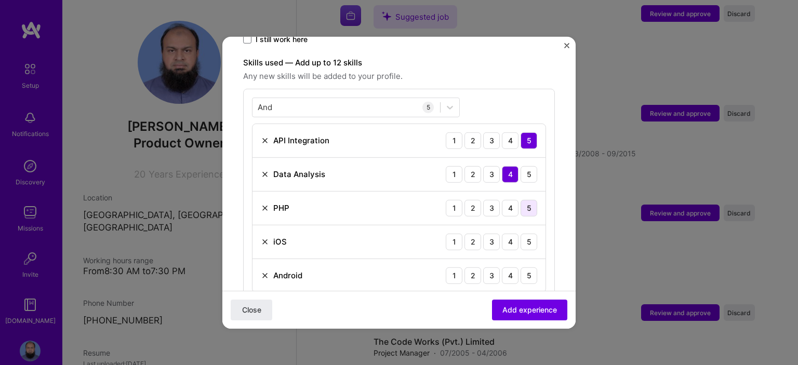
click at [520, 199] on div "5" at bounding box center [528, 207] width 17 height 17
click at [502, 236] on div "4" at bounding box center [510, 241] width 17 height 17
click at [502, 267] on div "4" at bounding box center [510, 275] width 17 height 17
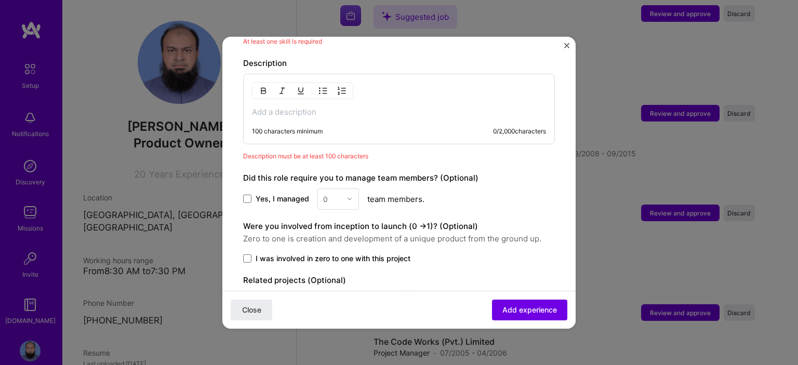
scroll to position [640, 0]
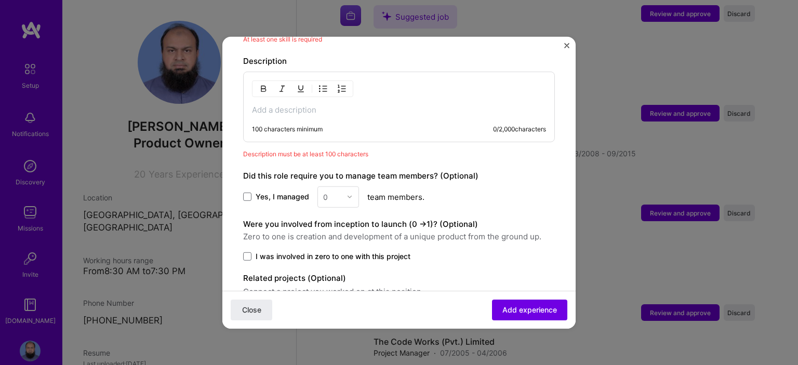
click at [273, 192] on span "Yes, I managed" at bounding box center [282, 197] width 53 height 10
click at [0, 0] on input "Yes, I managed" at bounding box center [0, 0] width 0 height 0
click at [325, 191] on div "0" at bounding box center [325, 196] width 5 height 11
click at [328, 240] on div "11" at bounding box center [337, 247] width 35 height 19
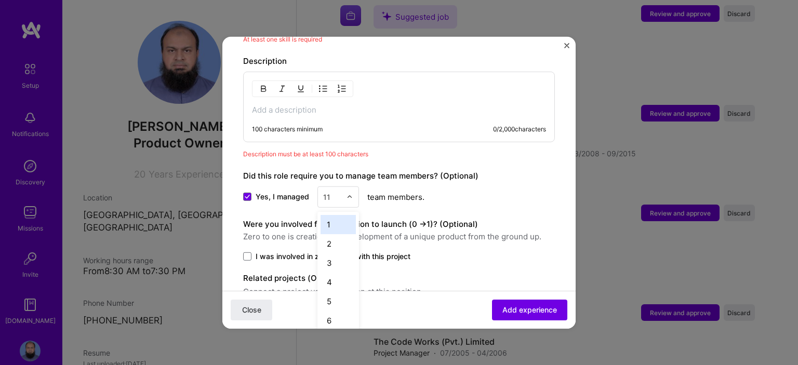
click at [339, 191] on input "text" at bounding box center [332, 196] width 18 height 11
click at [334, 229] on div "12" at bounding box center [337, 238] width 35 height 19
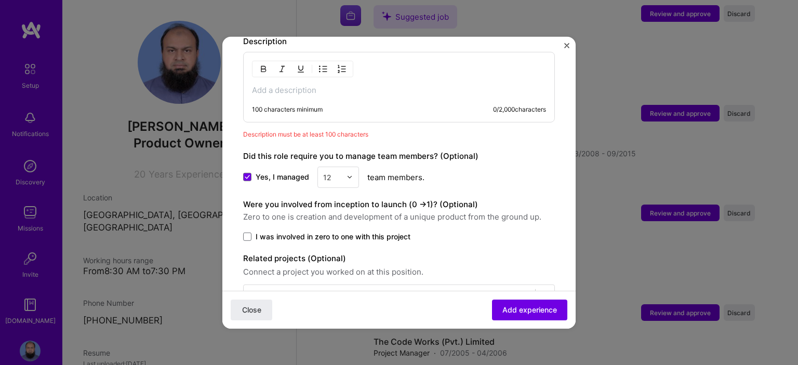
scroll to position [660, 0]
click at [354, 231] on span "I was involved in zero to one with this project" at bounding box center [333, 236] width 155 height 10
click at [0, 0] on input "I was involved in zero to one with this project" at bounding box center [0, 0] width 0 height 0
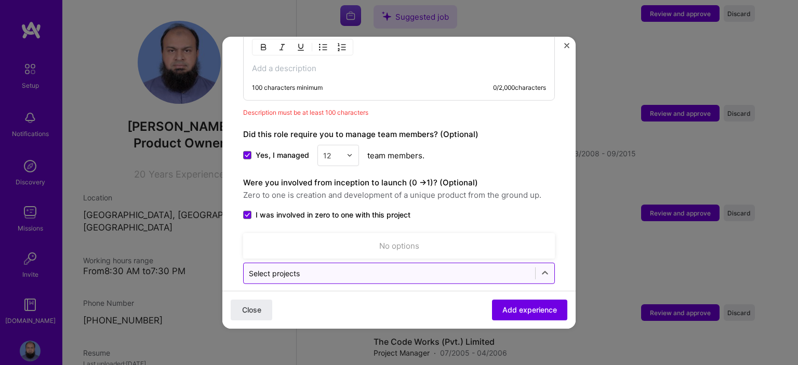
click at [401, 267] on input "text" at bounding box center [389, 272] width 281 height 11
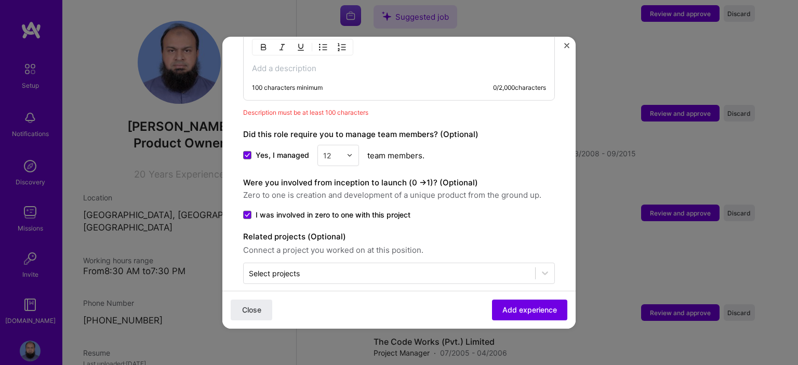
click at [412, 303] on div "Close Add experience" at bounding box center [398, 310] width 353 height 38
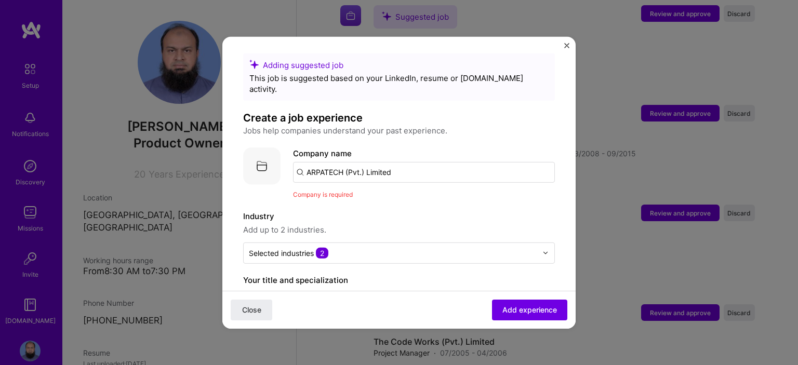
scroll to position [49, 0]
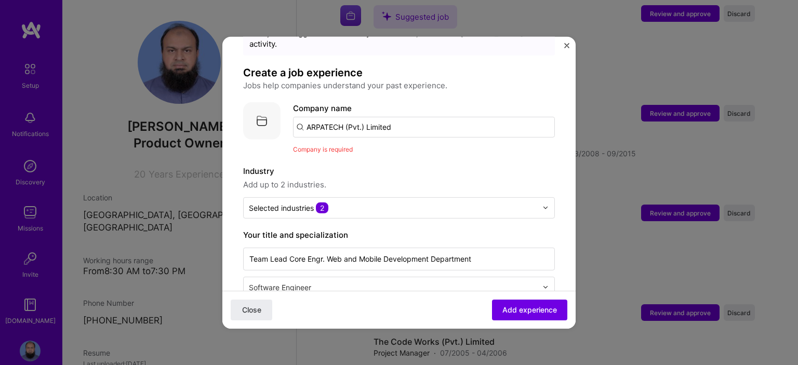
click at [333, 119] on input "ARPATECH (Pvt.) Limited" at bounding box center [424, 126] width 262 height 21
click at [374, 118] on input "ARPATECH (Pvt.) Limited" at bounding box center [424, 126] width 262 height 21
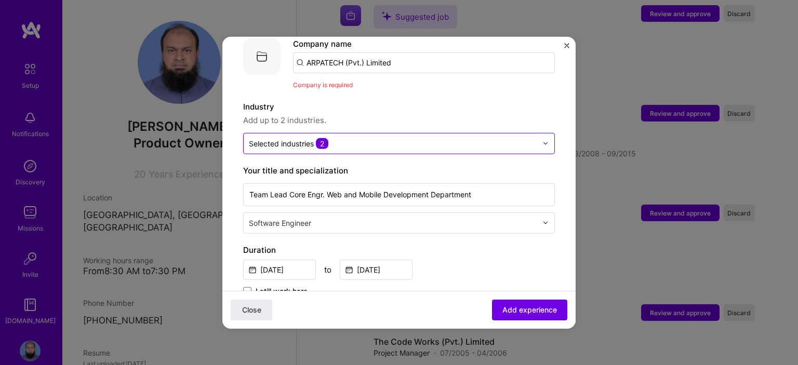
scroll to position [118, 0]
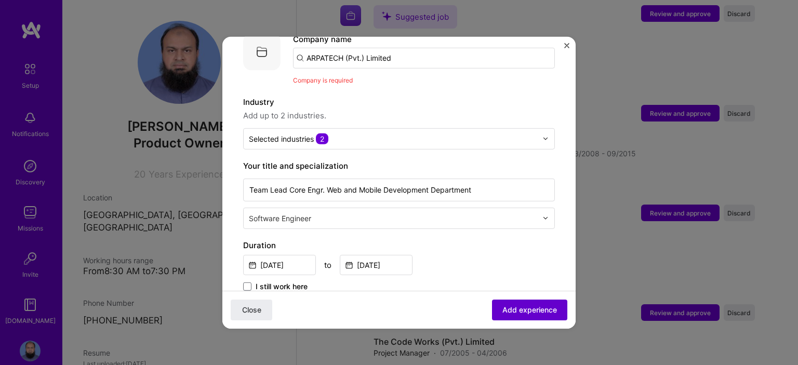
click at [520, 313] on span "Add experience" at bounding box center [529, 310] width 55 height 10
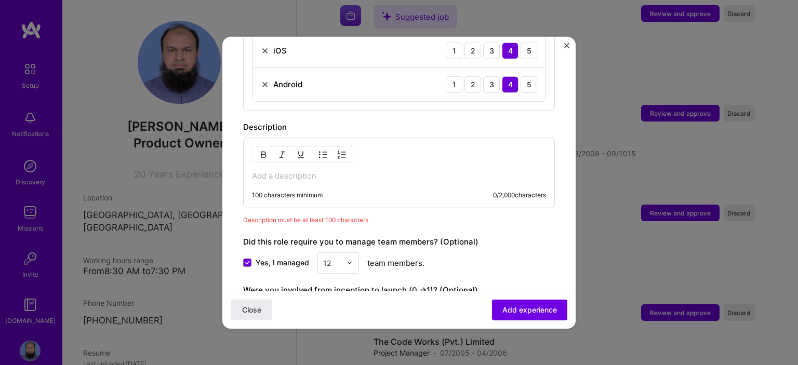
scroll to position [559, 0]
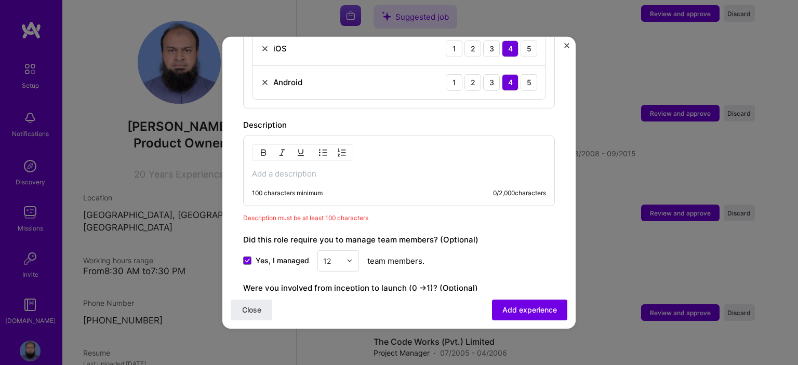
click at [349, 168] on p at bounding box center [399, 173] width 294 height 10
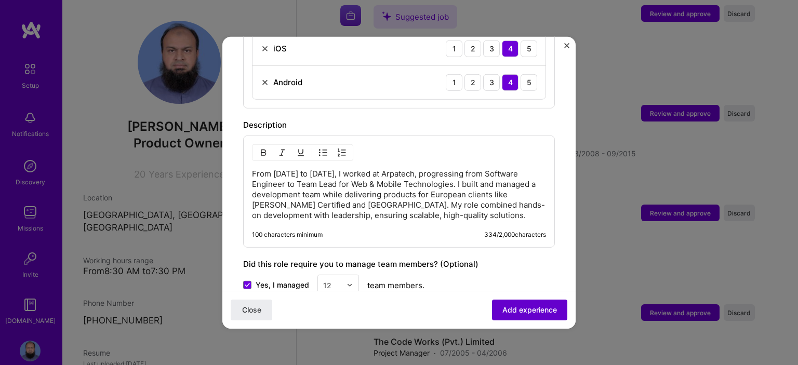
click at [508, 308] on span "Add experience" at bounding box center [529, 310] width 55 height 10
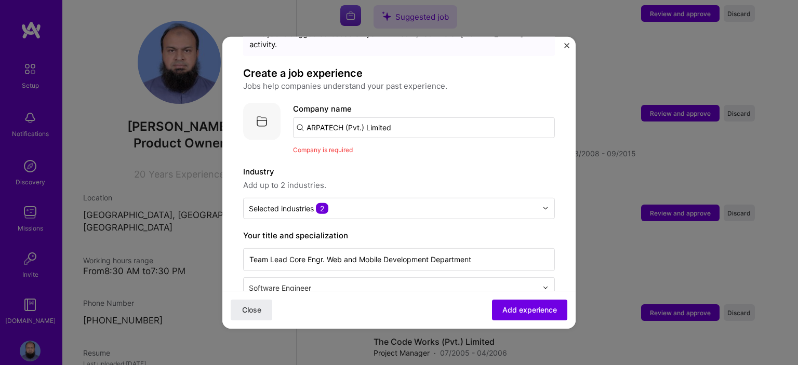
scroll to position [48, 0]
drag, startPoint x: 393, startPoint y: 110, endPoint x: 297, endPoint y: 103, distance: 95.8
drag, startPoint x: 297, startPoint y: 103, endPoint x: 482, endPoint y: 117, distance: 185.4
click at [482, 118] on input "ARPATECH (Pvt.) Limited" at bounding box center [424, 128] width 262 height 21
type input "A"
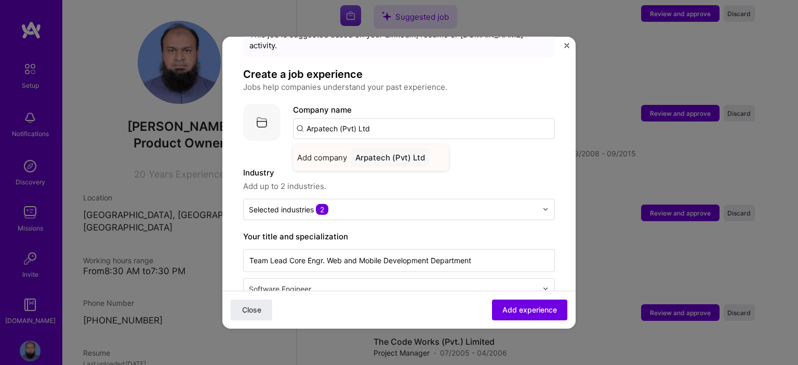
type input "Arpatech (Pvt) Ltd"
click at [402, 151] on div "Arpatech (Pvt) Ltd" at bounding box center [390, 157] width 78 height 18
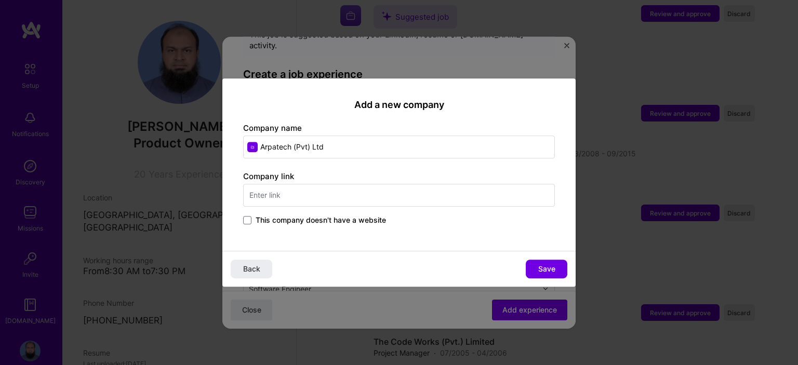
click at [399, 197] on input "text" at bounding box center [399, 195] width 312 height 23
type input "[DOMAIN_NAME]"
click at [544, 267] on span "Save" at bounding box center [546, 269] width 17 height 10
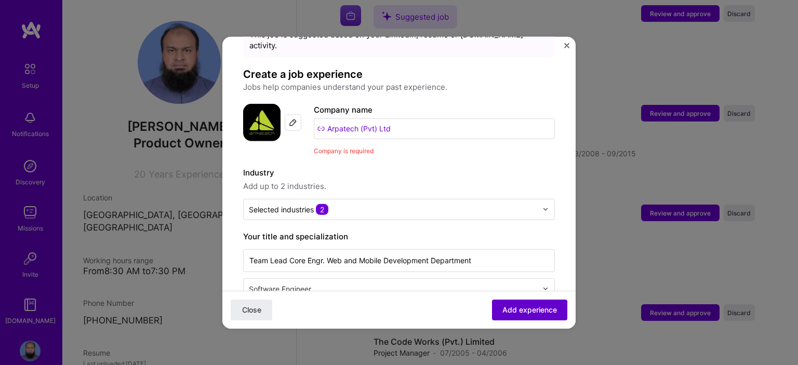
click at [519, 312] on span "Add experience" at bounding box center [529, 310] width 55 height 10
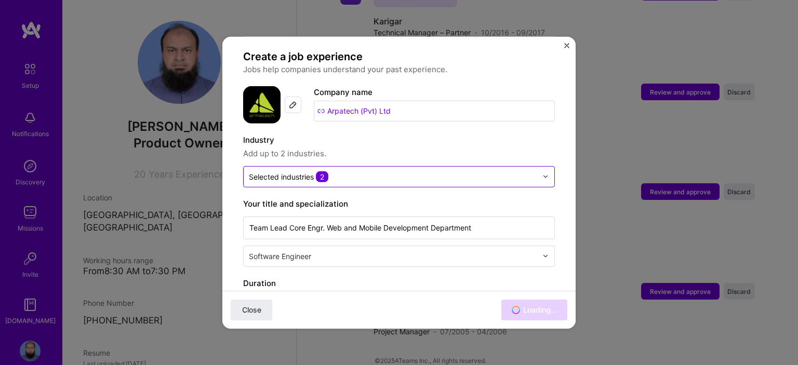
scroll to position [64, 0]
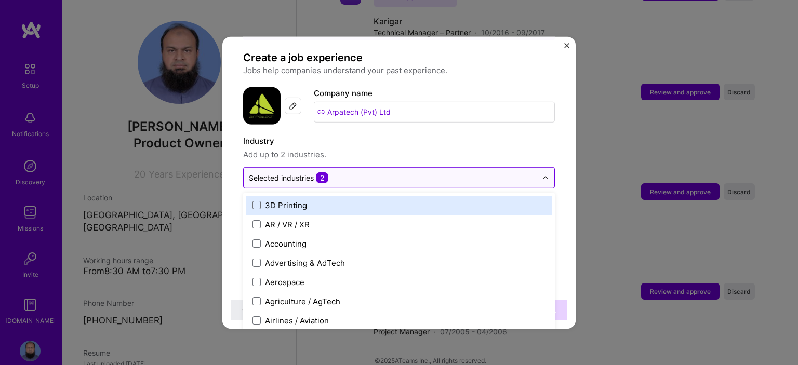
click at [389, 172] on input "text" at bounding box center [393, 177] width 288 height 11
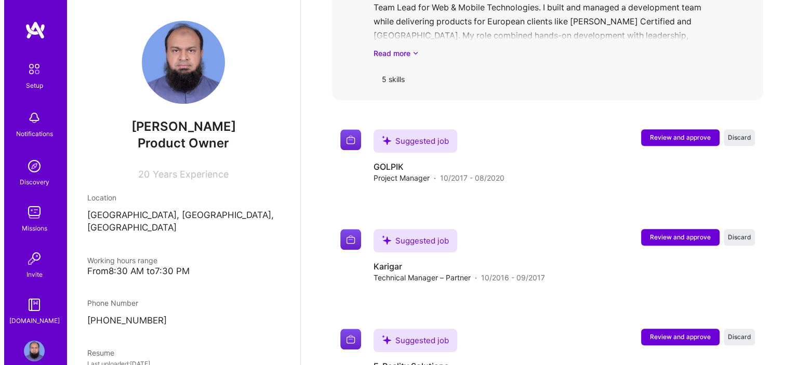
scroll to position [1128, 0]
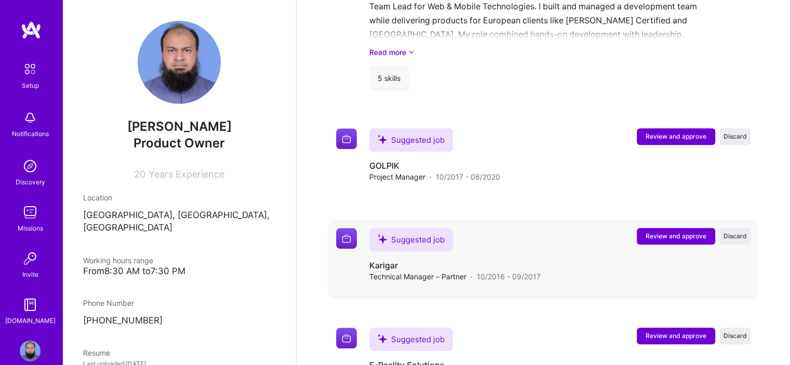
click at [663, 232] on span "Review and approve" at bounding box center [676, 236] width 61 height 9
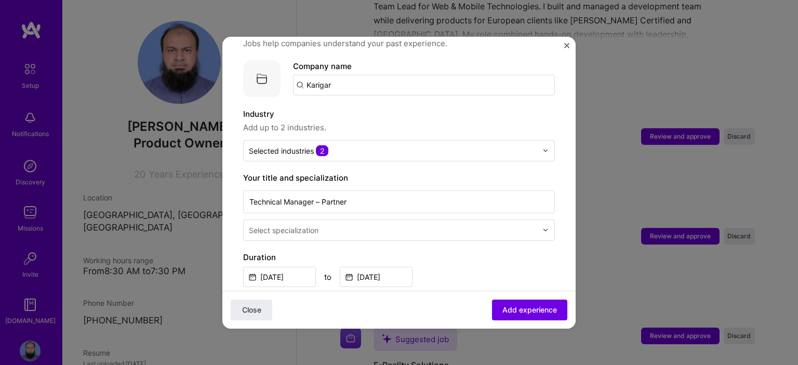
scroll to position [93, 0]
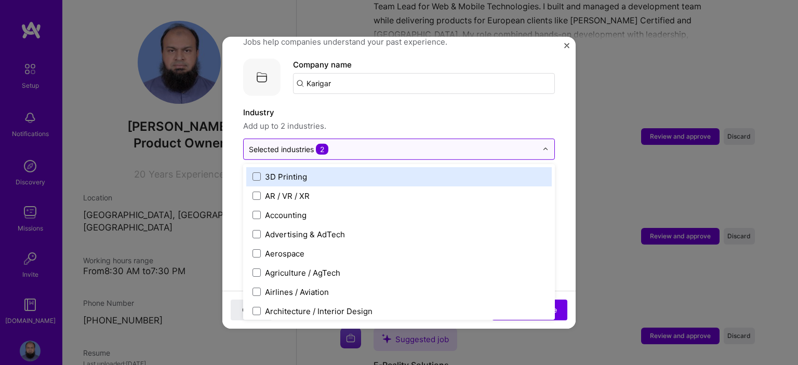
click at [427, 144] on div at bounding box center [393, 148] width 288 height 13
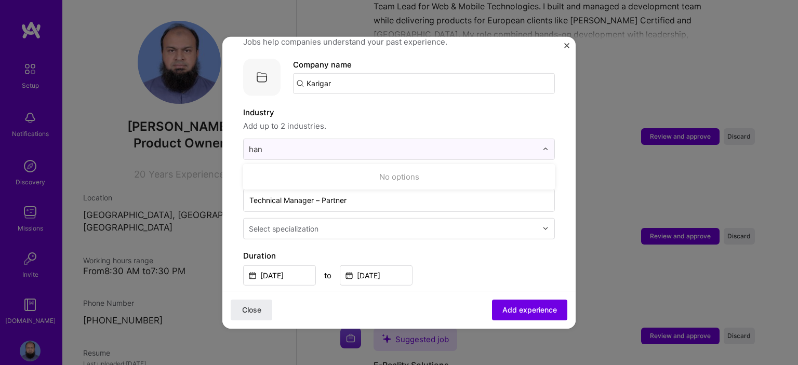
type input "han"
click at [370, 192] on input "Technical Manager – Partner" at bounding box center [399, 200] width 312 height 23
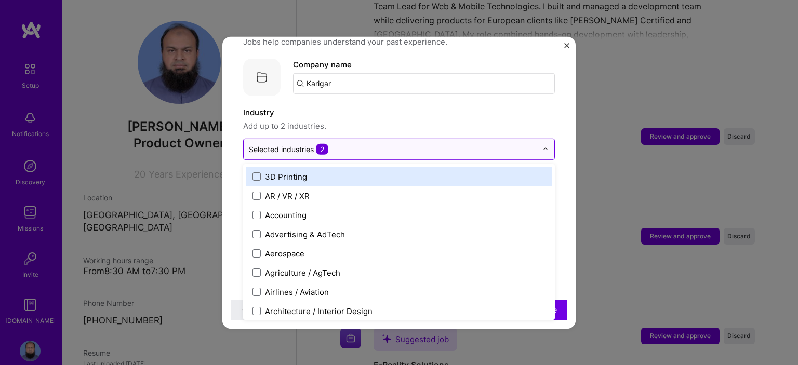
click at [346, 143] on input "text" at bounding box center [393, 148] width 288 height 11
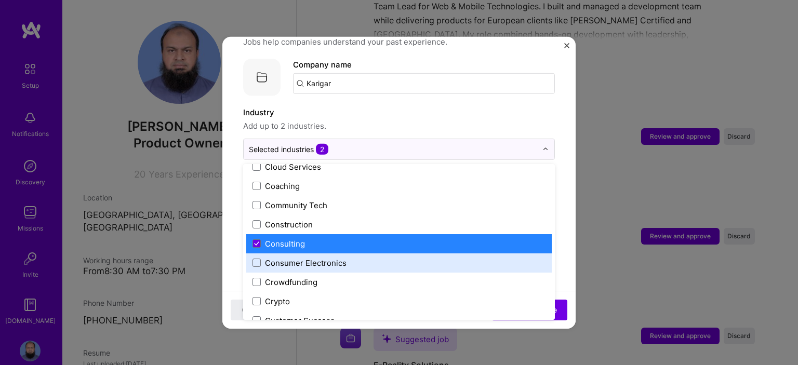
scroll to position [631, 0]
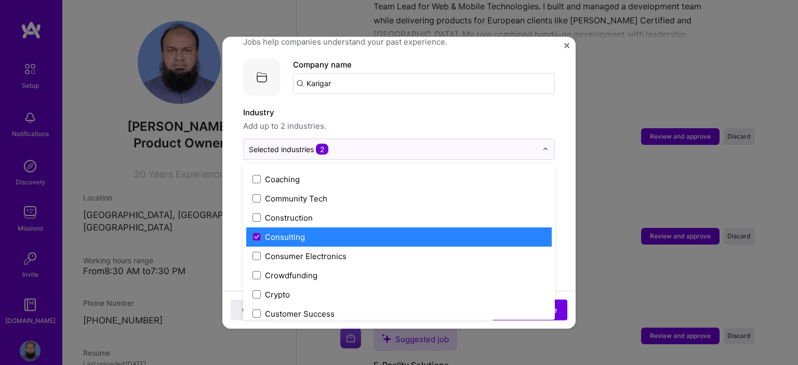
click at [332, 231] on label "Consulting" at bounding box center [398, 236] width 293 height 11
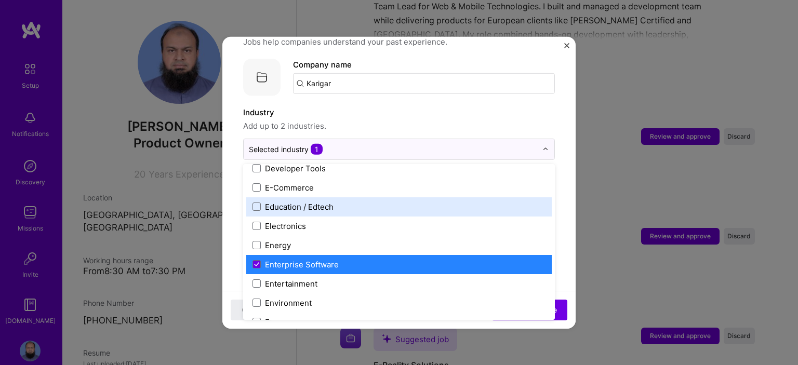
scroll to position [916, 0]
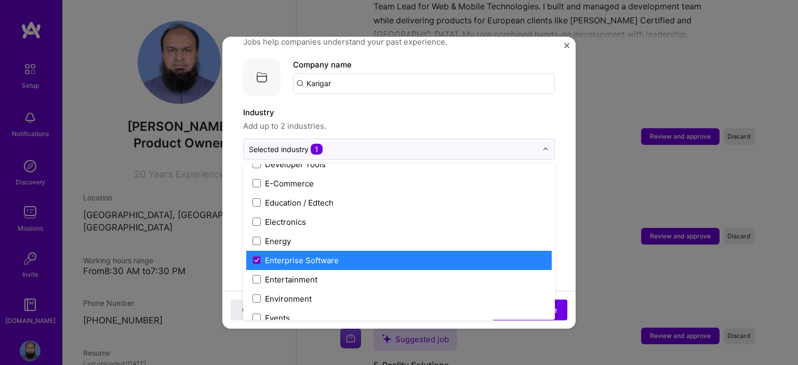
click at [330, 254] on div "Enterprise Software" at bounding box center [302, 259] width 74 height 11
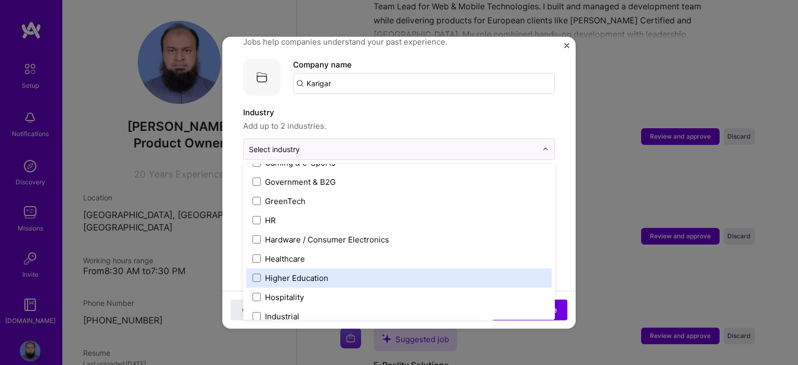
scroll to position [1244, 0]
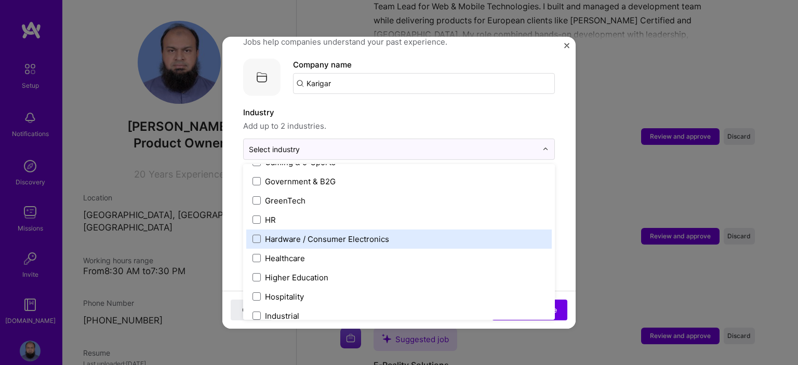
click at [354, 233] on div "Hardware / Consumer Electronics" at bounding box center [327, 238] width 124 height 11
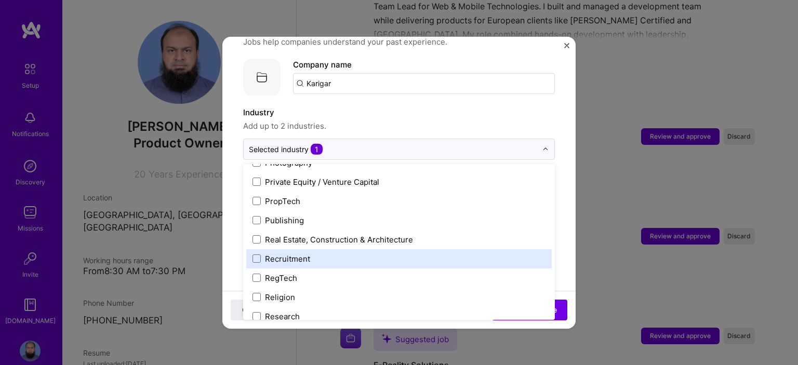
scroll to position [1878, 0]
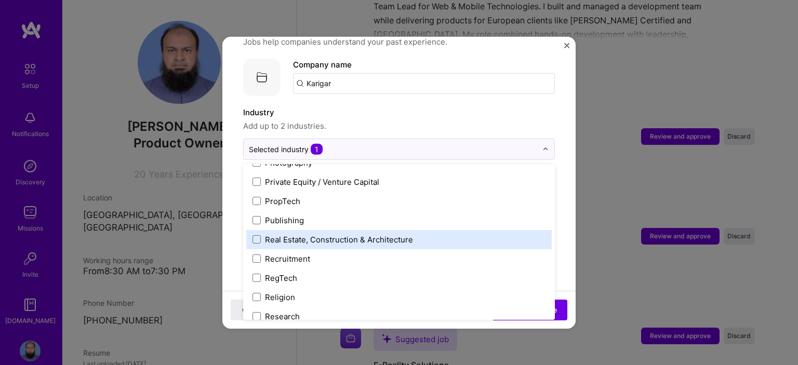
click at [369, 234] on div "Real Estate, Construction & Architecture" at bounding box center [339, 239] width 148 height 11
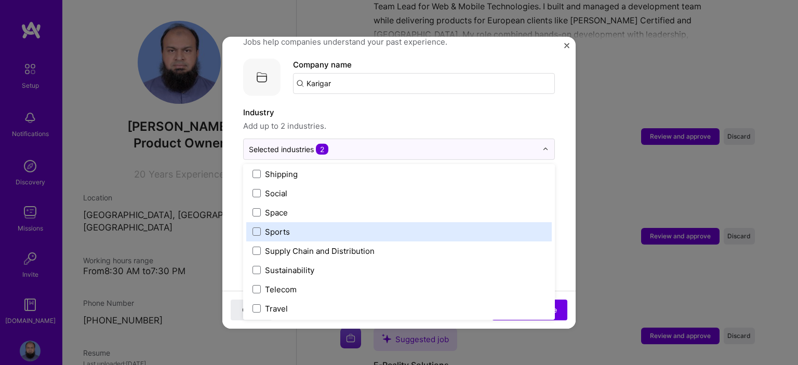
scroll to position [2136, 0]
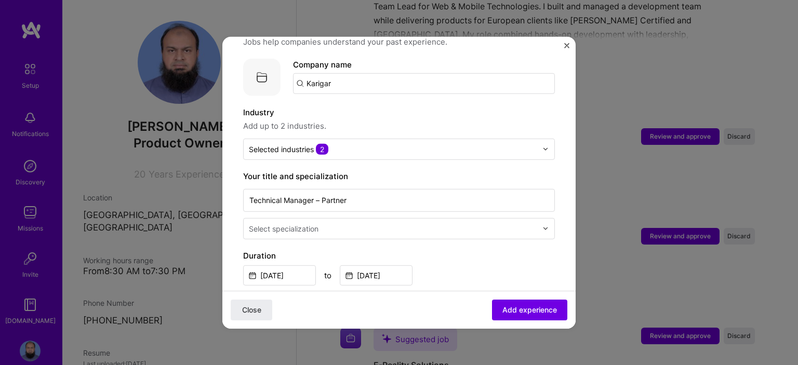
click at [412, 319] on div "Close Add experience" at bounding box center [398, 310] width 353 height 38
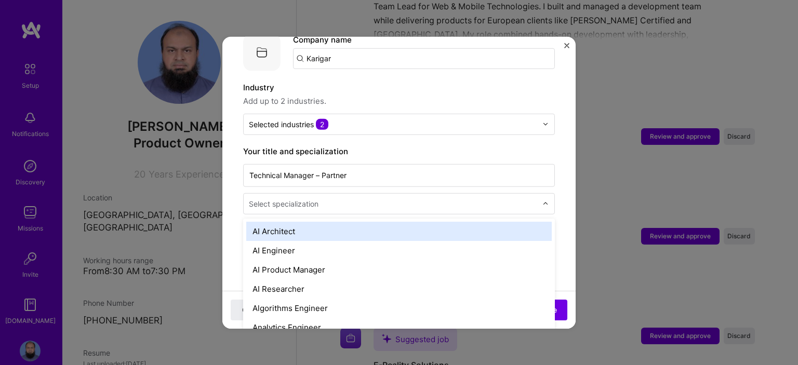
click at [372, 198] on input "text" at bounding box center [394, 203] width 290 height 11
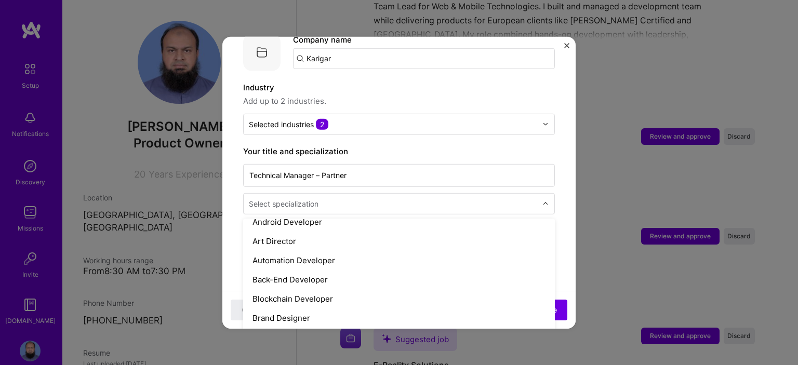
scroll to position [126, 0]
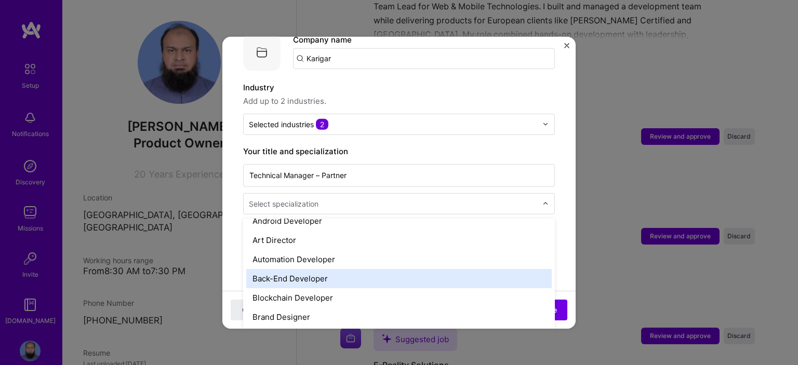
click at [361, 274] on div "Back-End Developer" at bounding box center [398, 277] width 305 height 19
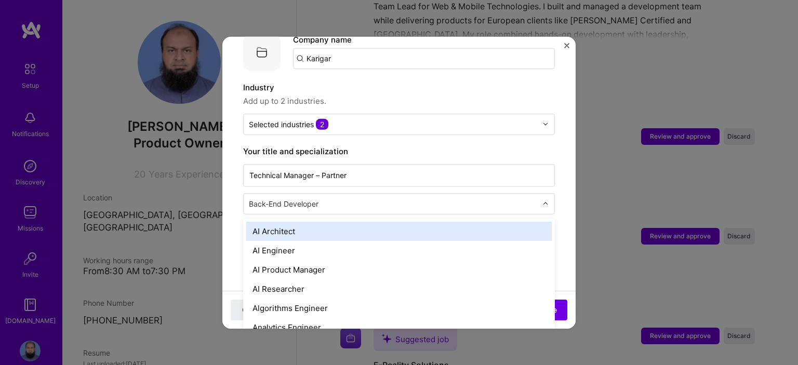
click at [410, 198] on input "text" at bounding box center [394, 203] width 290 height 11
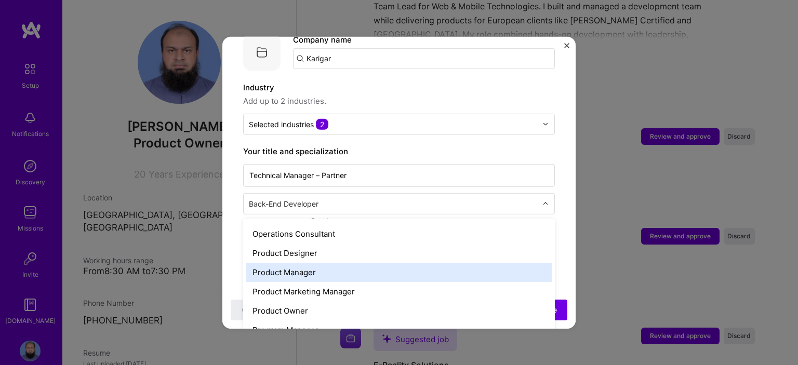
scroll to position [901, 0]
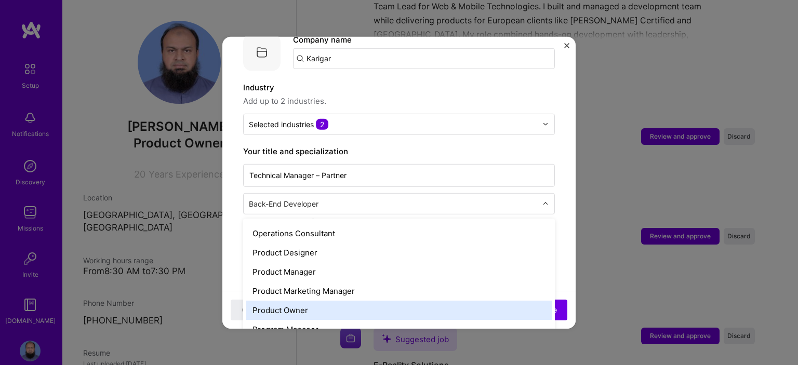
click at [358, 301] on div "Product Owner" at bounding box center [398, 309] width 305 height 19
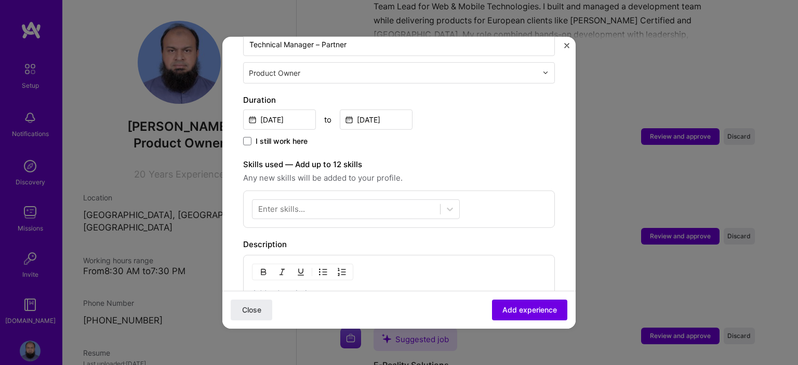
scroll to position [254, 0]
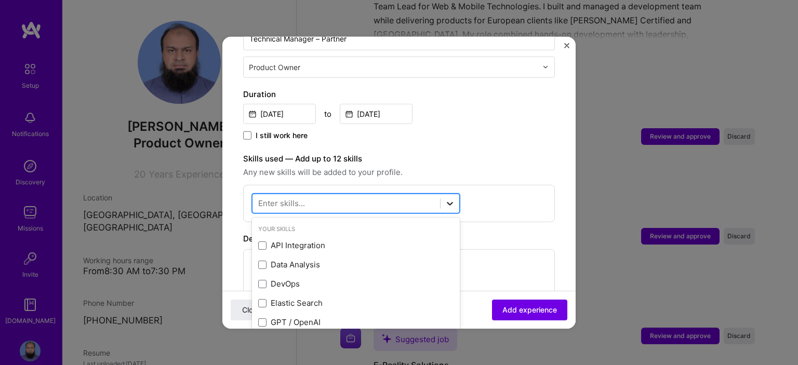
click at [446, 198] on icon at bounding box center [450, 203] width 10 height 10
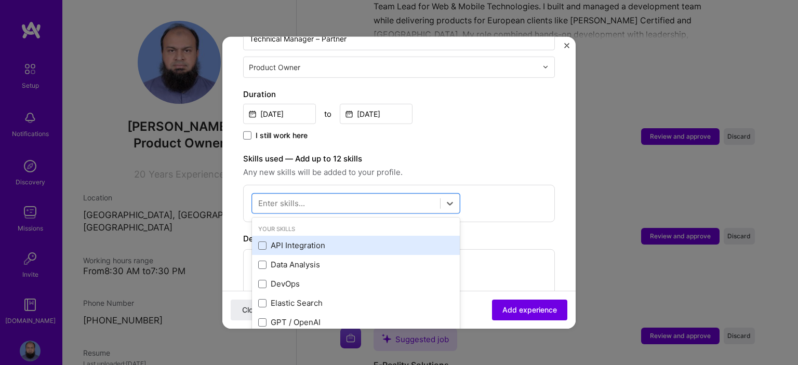
click at [349, 240] on div "API Integration" at bounding box center [355, 245] width 195 height 11
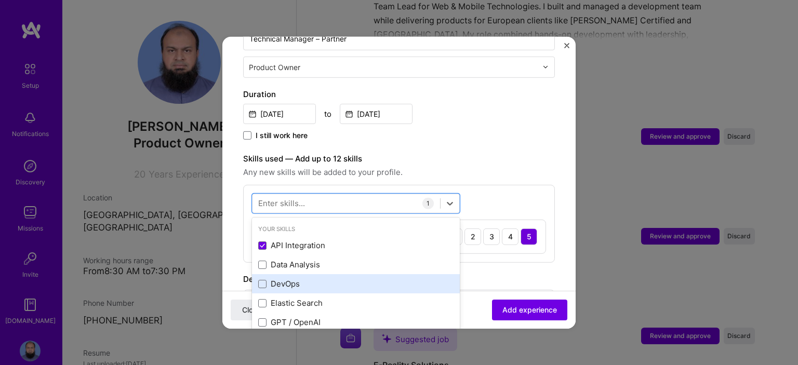
click at [332, 278] on div "DevOps" at bounding box center [355, 283] width 195 height 11
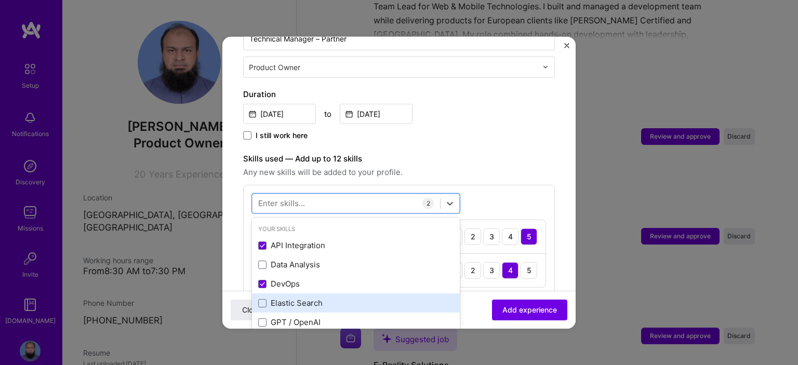
scroll to position [37, 0]
click at [340, 299] on div "PHP" at bounding box center [355, 304] width 195 height 11
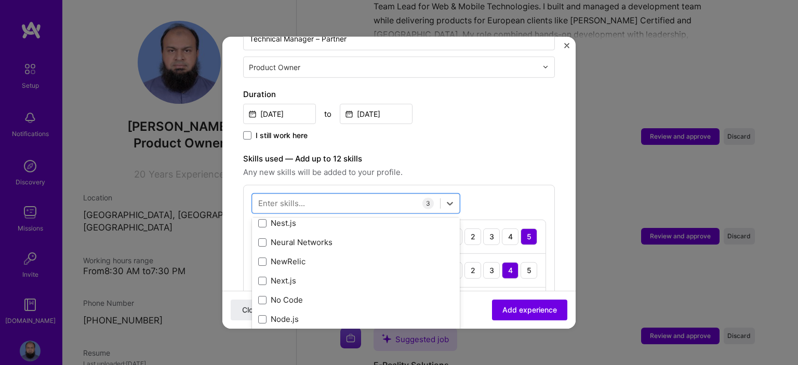
scroll to position [4252, 0]
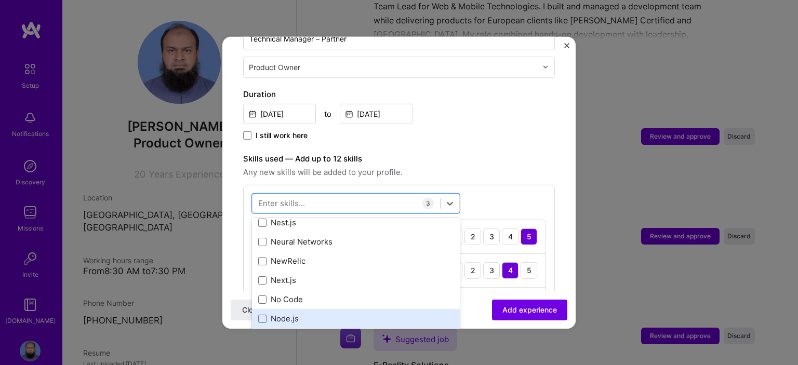
click at [334, 309] on div "Node.js" at bounding box center [356, 318] width 208 height 19
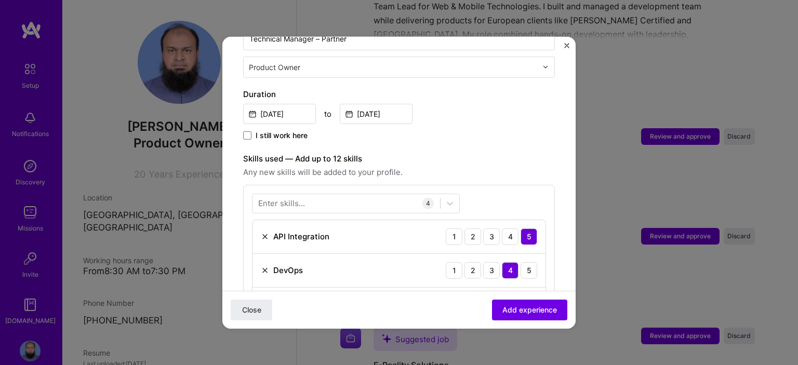
click at [431, 166] on span "Any new skills will be added to your profile." at bounding box center [399, 172] width 312 height 12
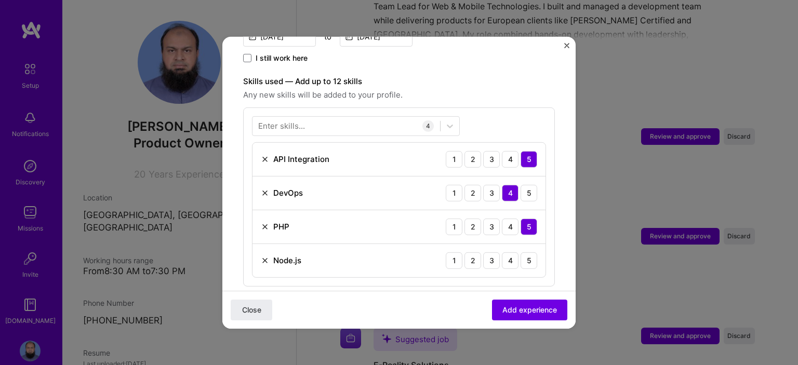
scroll to position [332, 0]
click at [502, 251] on div "4" at bounding box center [510, 259] width 17 height 17
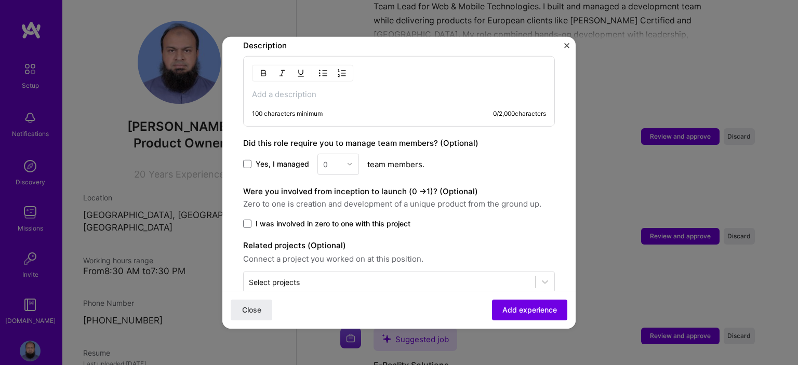
scroll to position [590, 0]
click at [299, 158] on span "Yes, I managed" at bounding box center [282, 163] width 53 height 10
click at [0, 0] on input "Yes, I managed" at bounding box center [0, 0] width 0 height 0
click at [335, 159] on div "0" at bounding box center [332, 163] width 29 height 20
click at [333, 316] on div "8" at bounding box center [337, 325] width 35 height 19
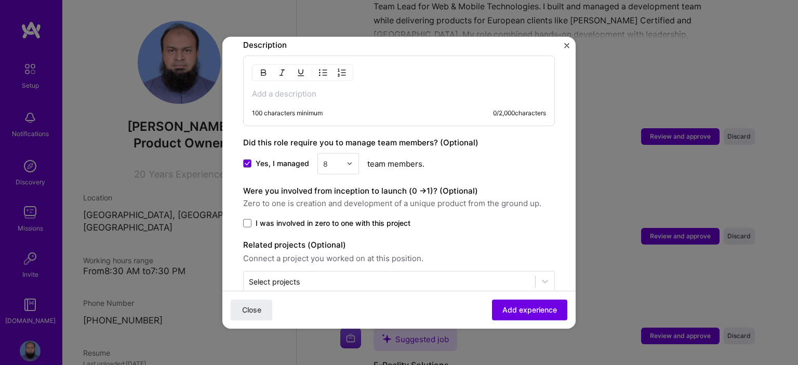
click at [307, 218] on span "I was involved in zero to one with this project" at bounding box center [333, 223] width 155 height 10
click at [0, 0] on input "I was involved in zero to one with this project" at bounding box center [0, 0] width 0 height 0
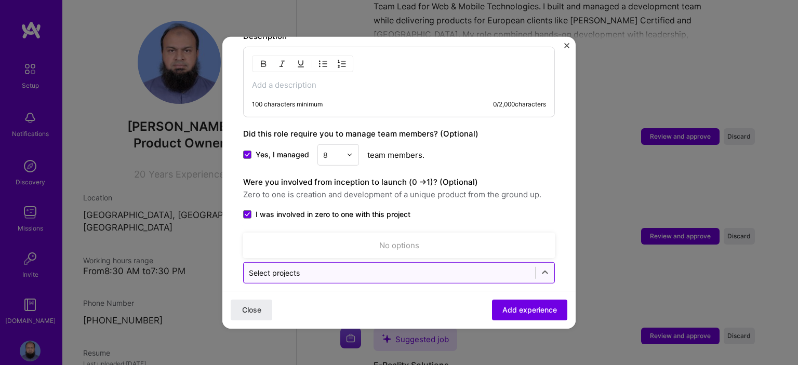
click at [341, 262] on div "Select projects" at bounding box center [399, 272] width 312 height 21
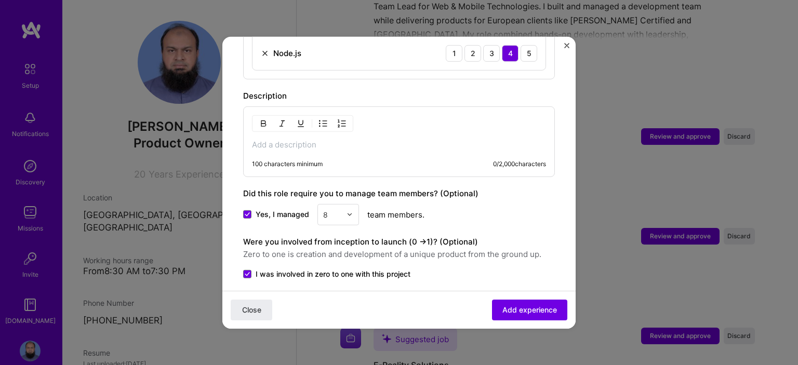
scroll to position [542, 0]
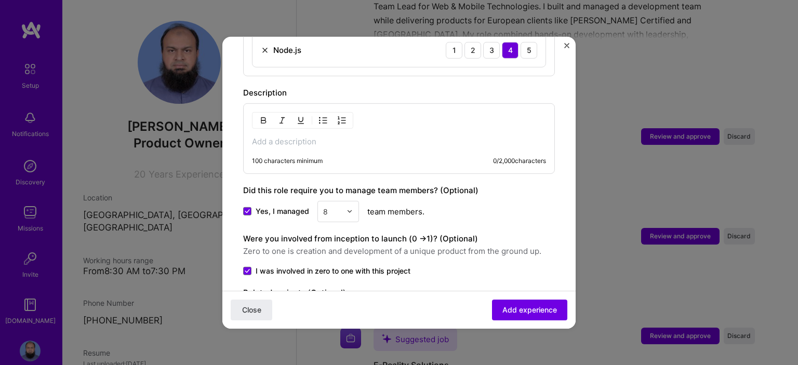
click at [353, 139] on div "100 characters minimum 0 / 2,000 characters" at bounding box center [399, 138] width 312 height 71
click at [312, 136] on p at bounding box center [399, 141] width 294 height 10
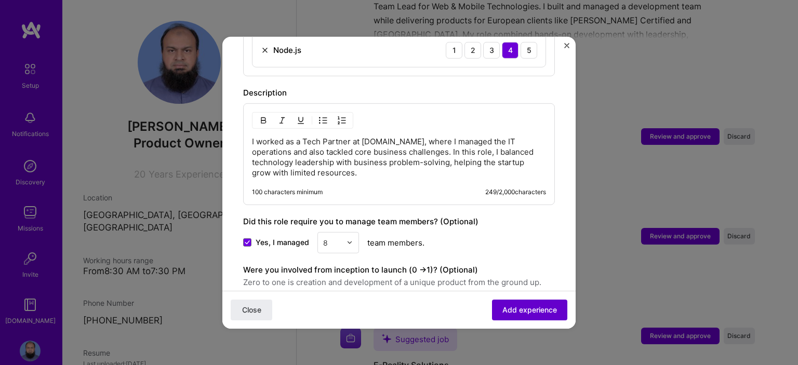
click at [515, 303] on button "Add experience" at bounding box center [529, 310] width 75 height 21
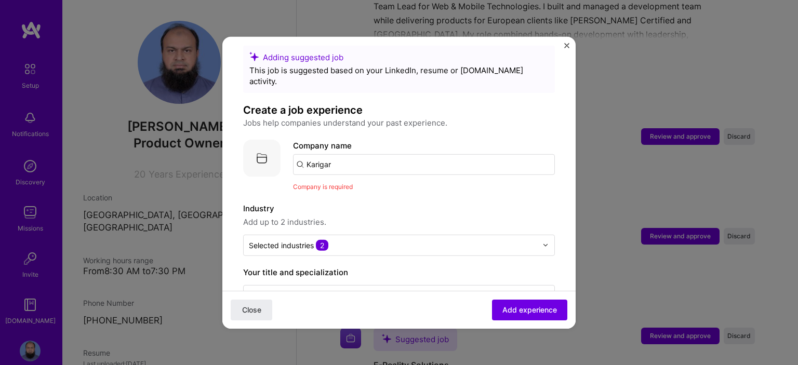
scroll to position [0, 0]
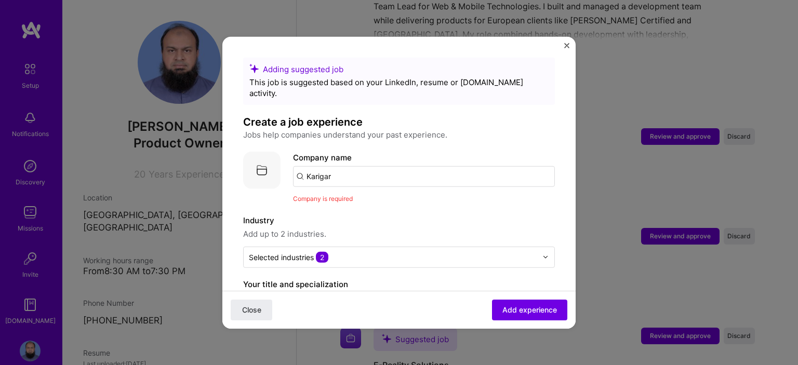
click at [390, 166] on input "Karigar" at bounding box center [424, 176] width 262 height 21
type input "[DOMAIN_NAME]"
click at [378, 201] on div "[DOMAIN_NAME]" at bounding box center [387, 205] width 73 height 18
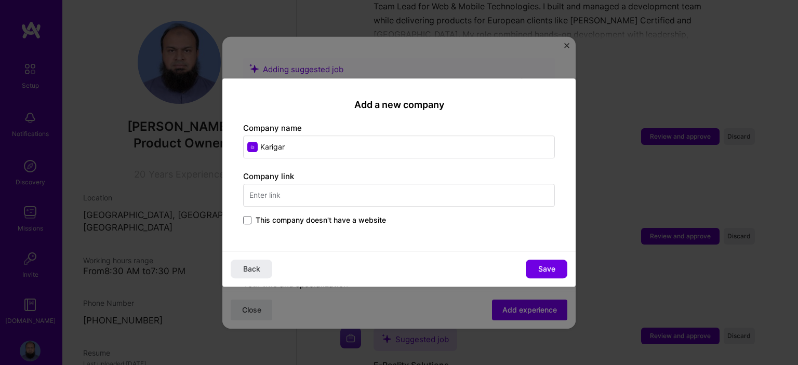
type input "Karigar"
click at [288, 191] on input "text" at bounding box center [399, 195] width 312 height 23
click at [337, 201] on input "[DOMAIN_NAME]" at bounding box center [399, 195] width 312 height 23
type input "[DOMAIN_NAME]"
click at [538, 267] on span "Save" at bounding box center [546, 269] width 17 height 10
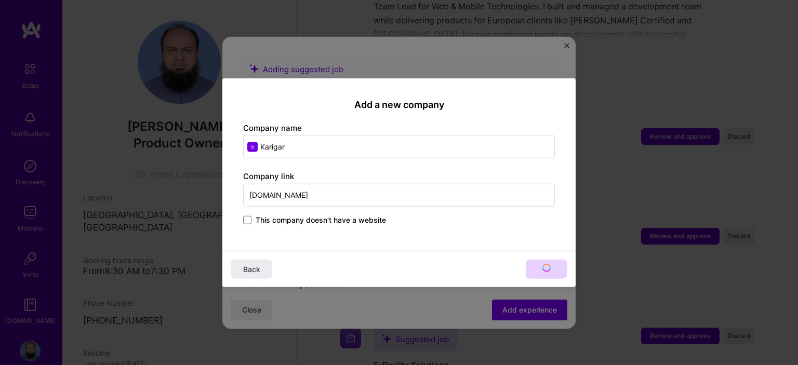
click at [359, 194] on input "[DOMAIN_NAME]" at bounding box center [399, 195] width 312 height 23
type input "Karigar"
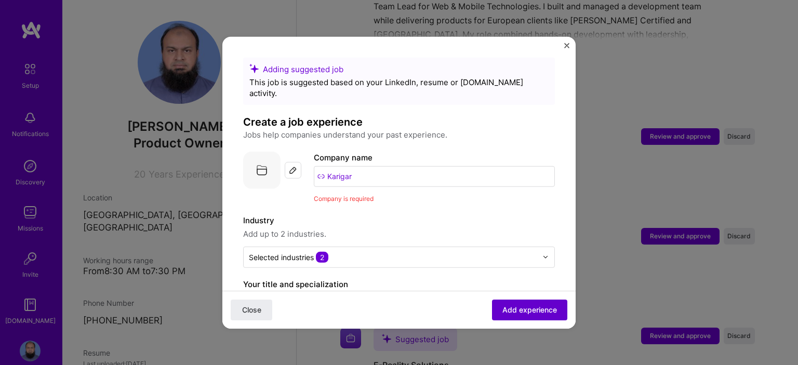
click at [517, 309] on span "Add experience" at bounding box center [529, 310] width 55 height 10
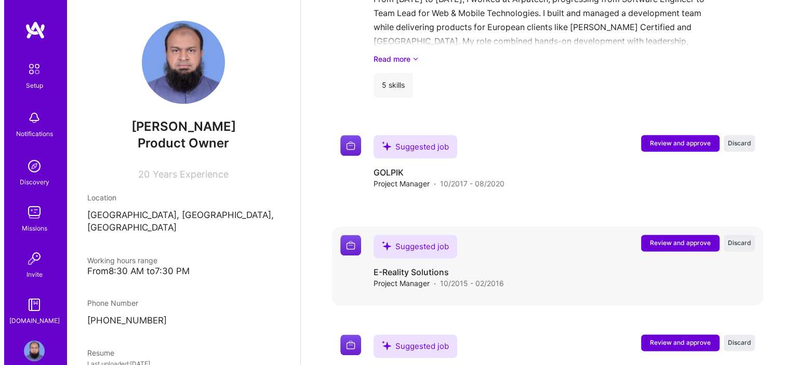
scroll to position [1269, 0]
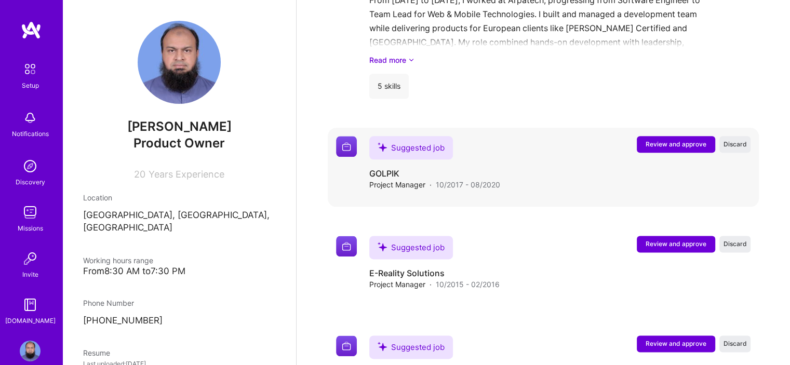
click at [670, 137] on button "Review and approve" at bounding box center [676, 144] width 78 height 17
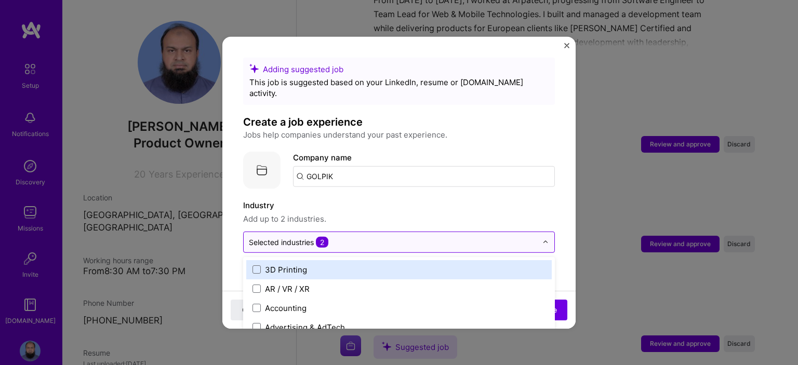
scroll to position [1309, 0]
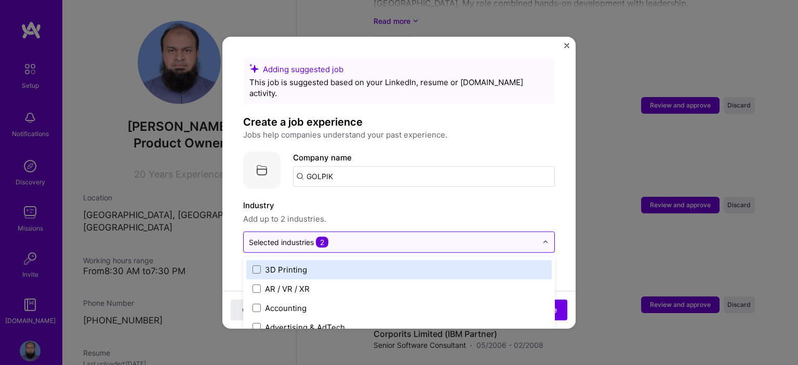
click at [458, 236] on input "text" at bounding box center [393, 241] width 288 height 11
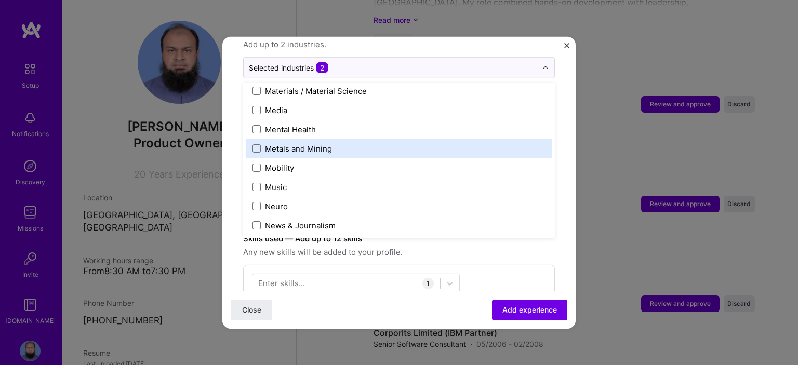
scroll to position [1602, 0]
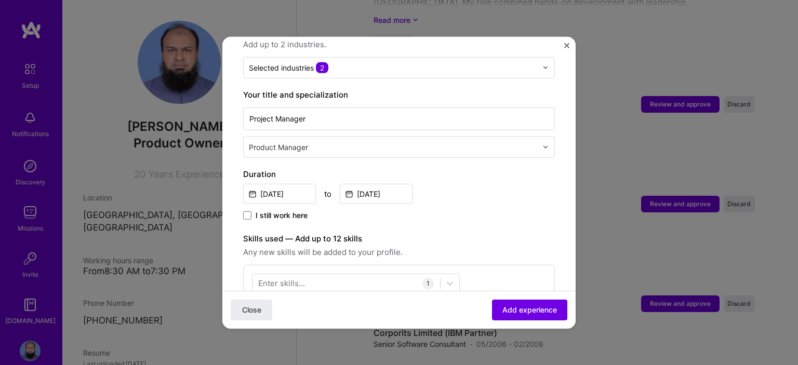
click at [488, 268] on div "Enter skills... 1 Scrum Team Management 1 2 3 4 5" at bounding box center [399, 303] width 312 height 78
click at [374, 108] on input "Project Manager" at bounding box center [399, 118] width 312 height 23
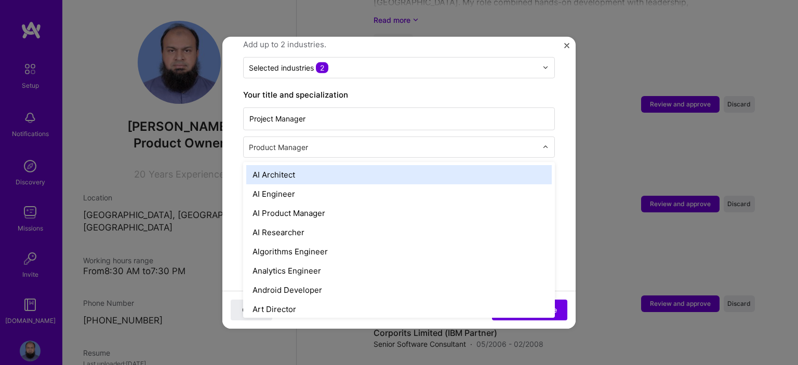
click at [373, 141] on input "text" at bounding box center [394, 146] width 290 height 11
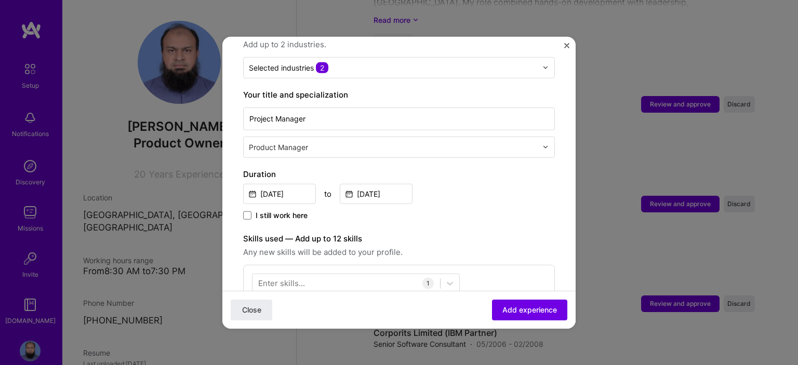
click at [561, 106] on form "Adding suggested job This job is suggested based on your LinkedIn, resume or [D…" at bounding box center [398, 274] width 353 height 782
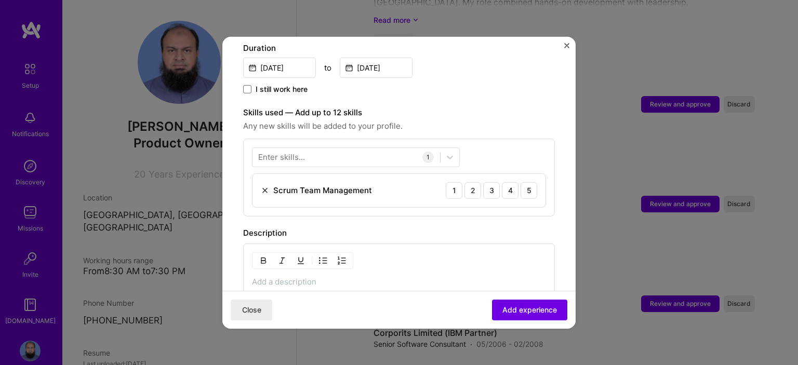
scroll to position [302, 0]
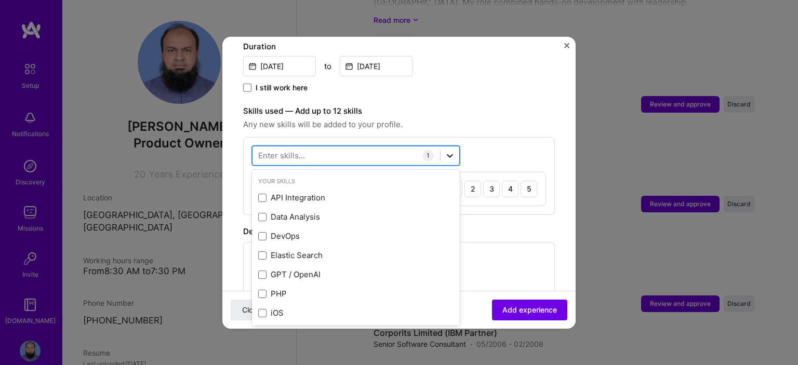
click at [446, 150] on icon at bounding box center [450, 155] width 10 height 10
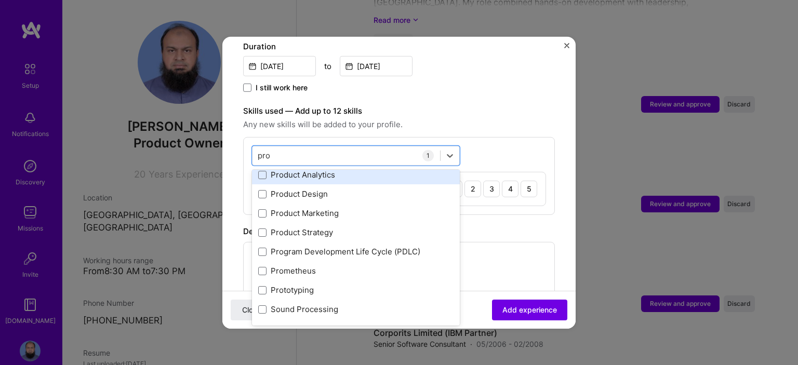
scroll to position [100, 0]
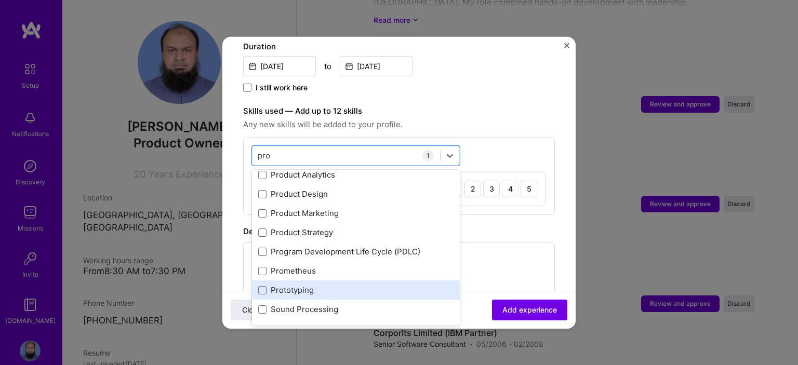
click at [333, 285] on div "Prototyping" at bounding box center [355, 290] width 195 height 11
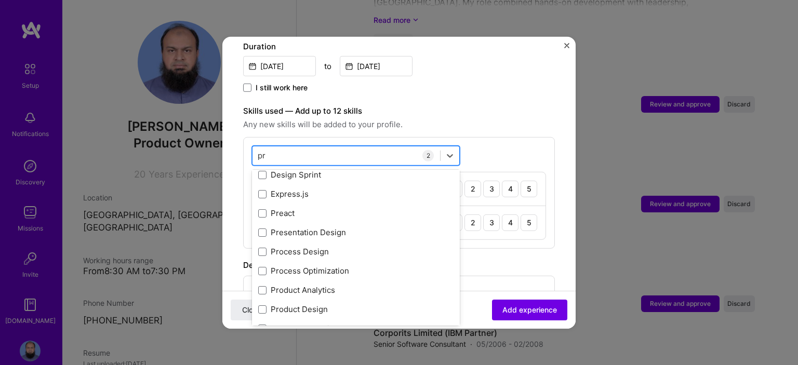
scroll to position [214, 0]
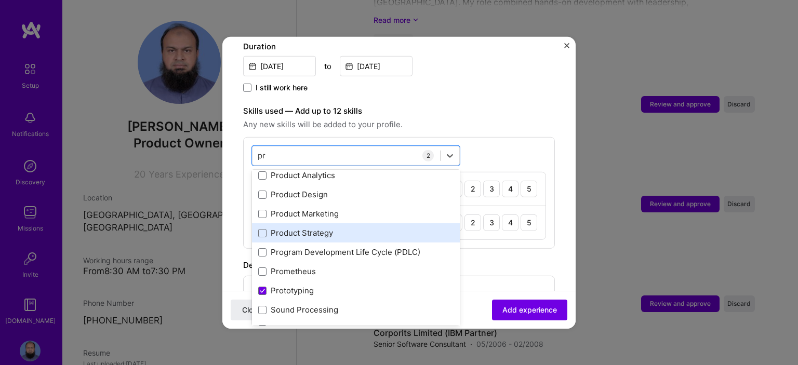
click at [322, 227] on div "Product Strategy" at bounding box center [355, 232] width 195 height 11
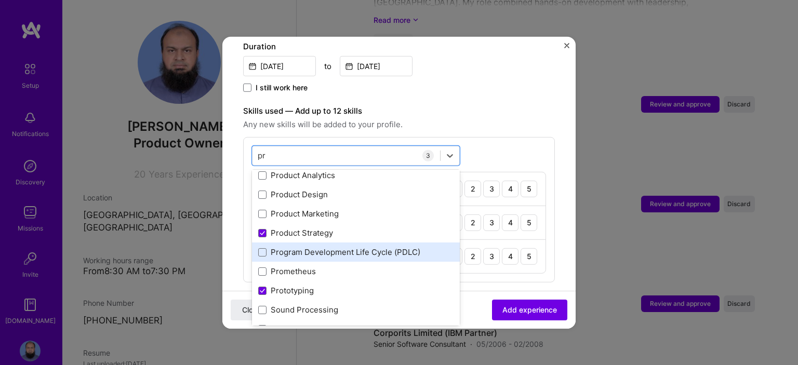
click at [355, 247] on div "Program Development Life Cycle (PDLC)" at bounding box center [355, 252] width 195 height 11
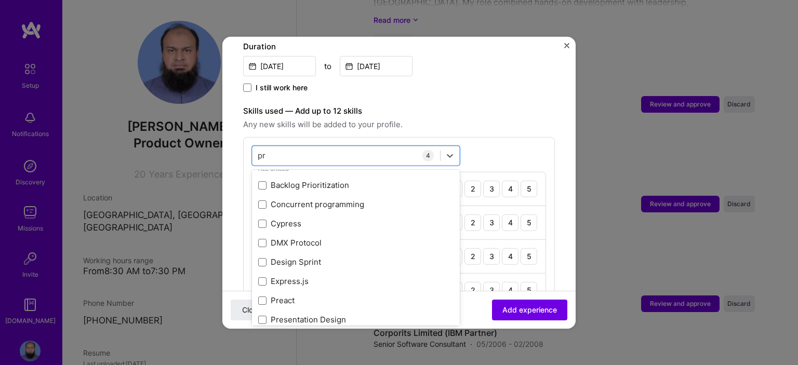
scroll to position [0, 0]
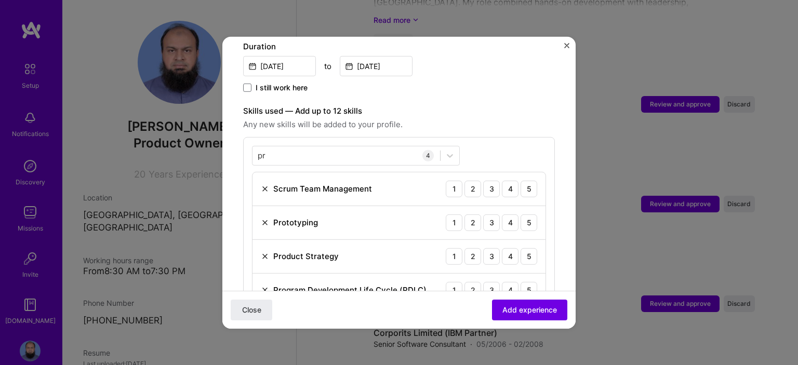
click at [506, 122] on div "Skills used — Add up to 12 skills Any new skills will be added to your profile.…" at bounding box center [399, 209] width 312 height 211
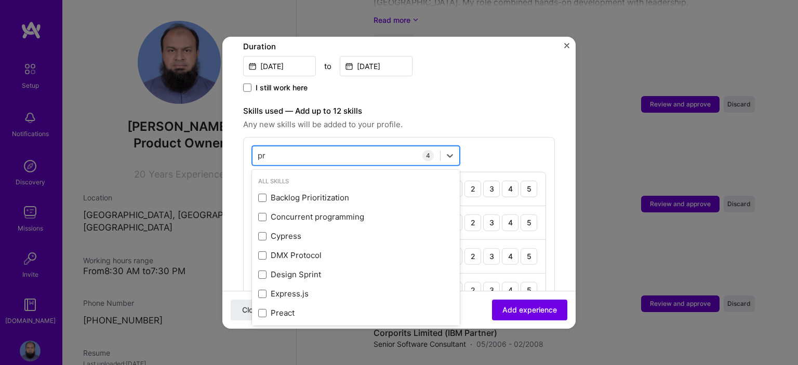
click at [403, 147] on div "pr pr" at bounding box center [345, 155] width 187 height 17
type input "p"
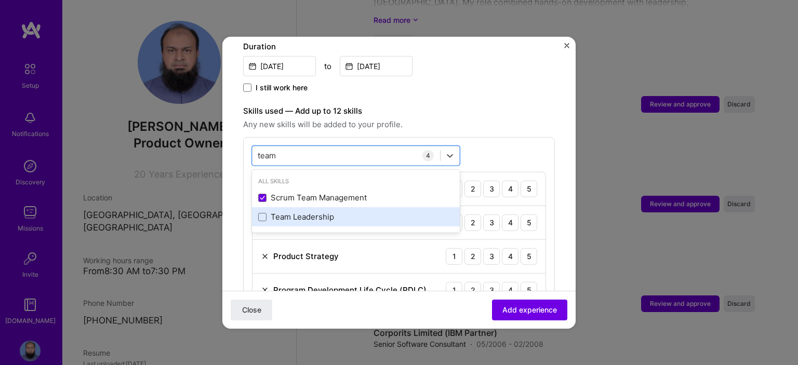
click at [334, 211] on div "Team Leadership" at bounding box center [355, 216] width 195 height 11
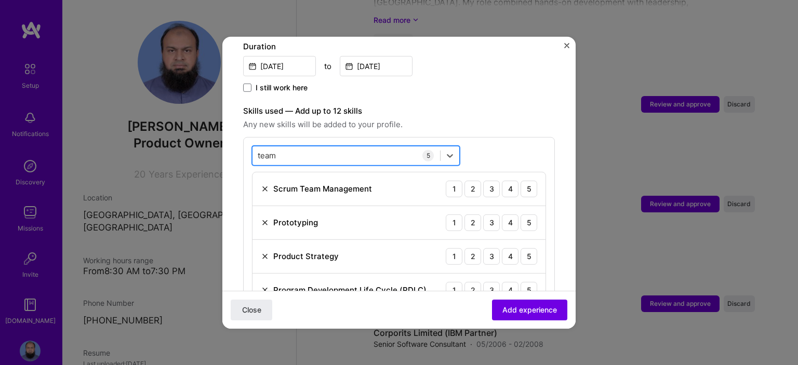
click at [335, 151] on div "team team" at bounding box center [345, 155] width 187 height 17
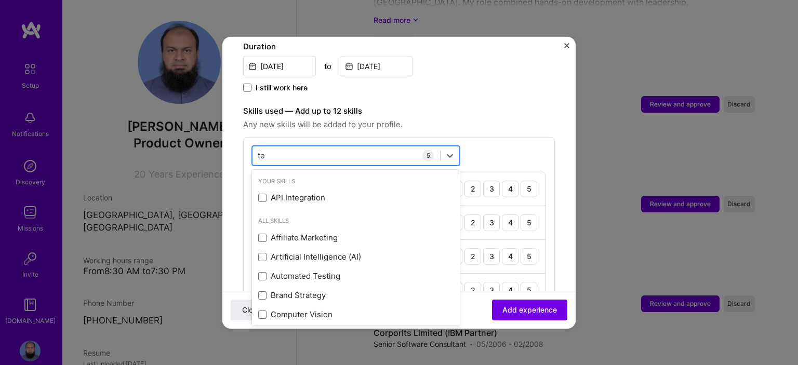
type input "t"
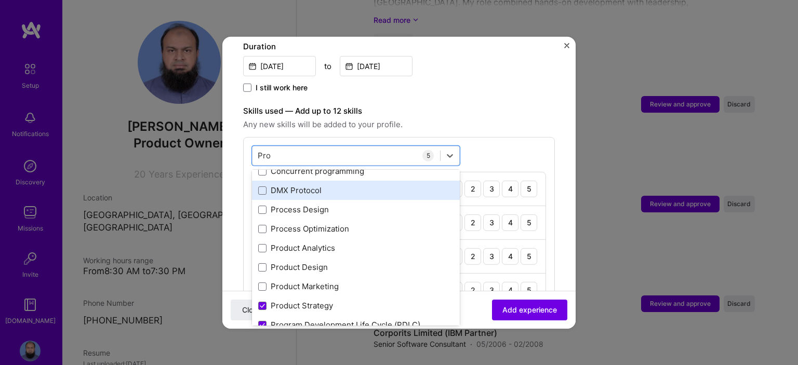
scroll to position [28, 0]
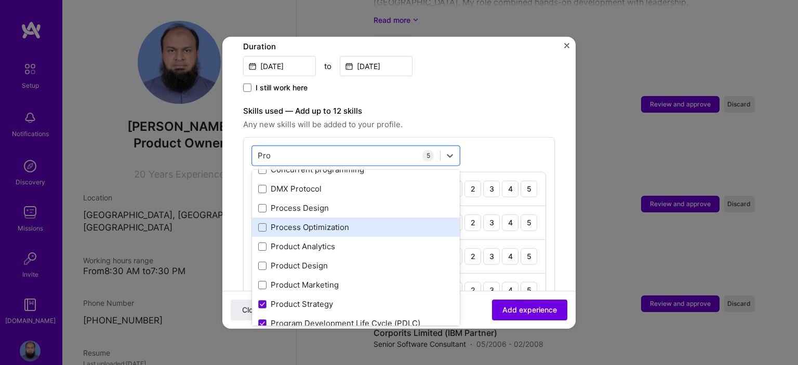
click at [355, 222] on div "Process Optimization" at bounding box center [355, 227] width 195 height 11
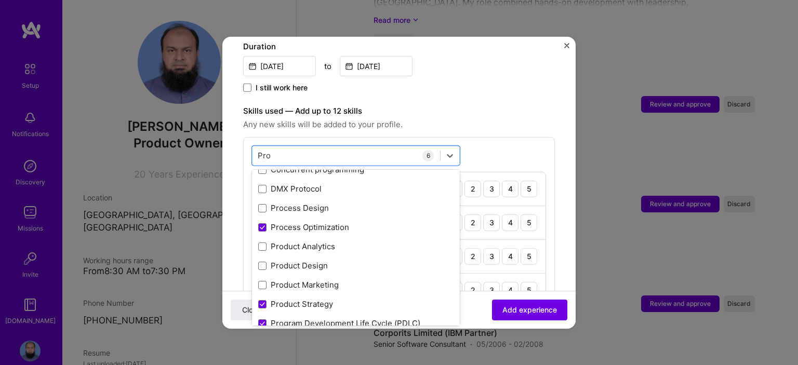
type input "Pro"
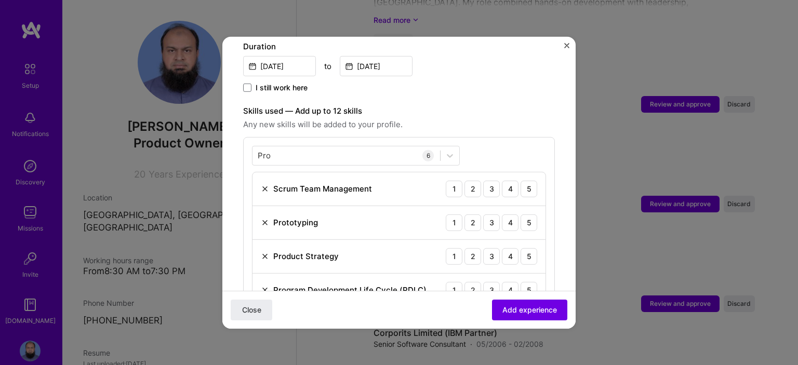
click at [559, 260] on form "Adding suggested job This job is suggested based on your LinkedIn, resume or [D…" at bounding box center [398, 230] width 353 height 951
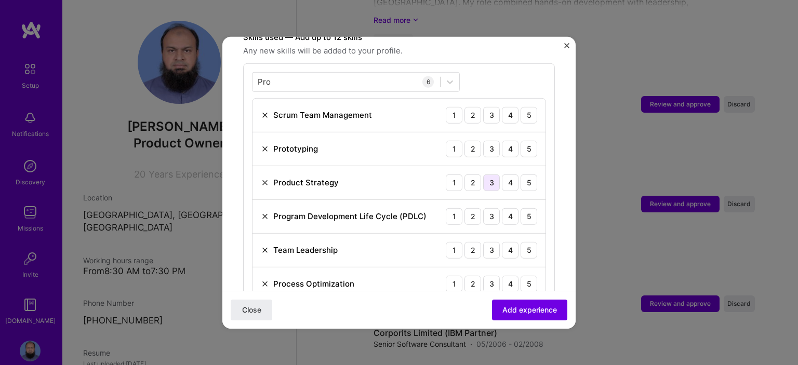
scroll to position [377, 0]
click at [502, 274] on div "4" at bounding box center [510, 282] width 17 height 17
click at [502, 240] on div "4" at bounding box center [510, 248] width 17 height 17
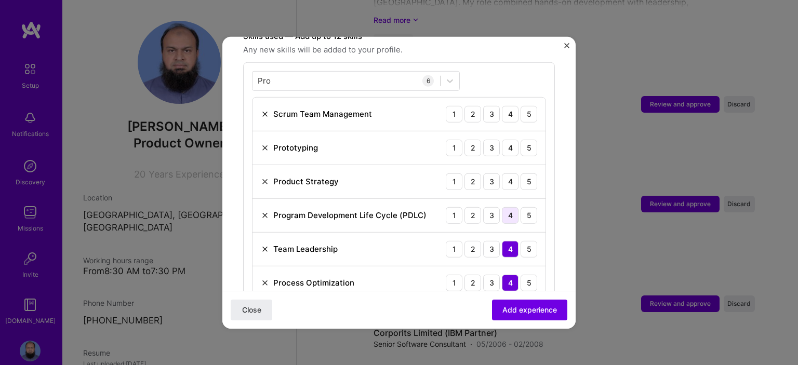
click at [502, 207] on div "4" at bounding box center [510, 215] width 17 height 17
click at [502, 173] on div "4" at bounding box center [510, 181] width 17 height 17
click at [502, 139] on div "4" at bounding box center [510, 147] width 17 height 17
click at [502, 106] on div "4" at bounding box center [510, 113] width 17 height 17
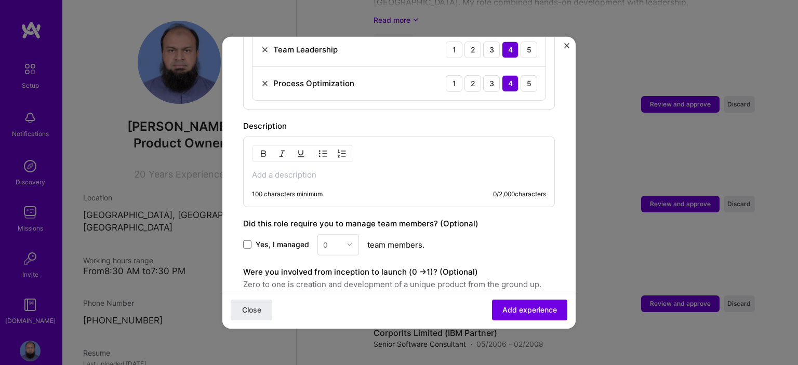
scroll to position [577, 0]
click at [377, 169] on div "100 characters minimum 0 / 2,000 characters" at bounding box center [399, 171] width 312 height 71
click at [347, 169] on p at bounding box center [399, 174] width 294 height 10
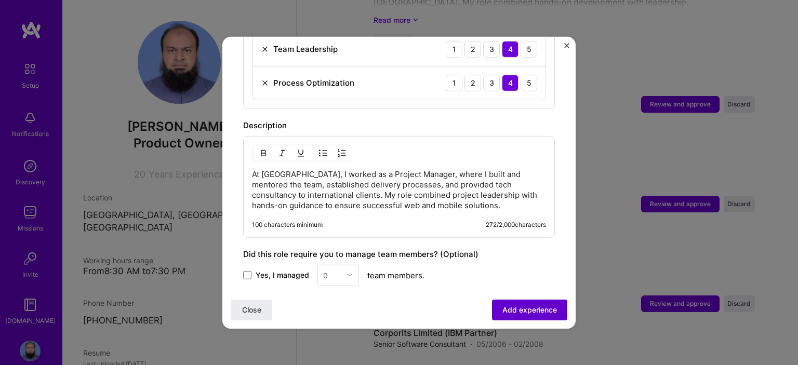
click at [512, 306] on span "Add experience" at bounding box center [529, 310] width 55 height 10
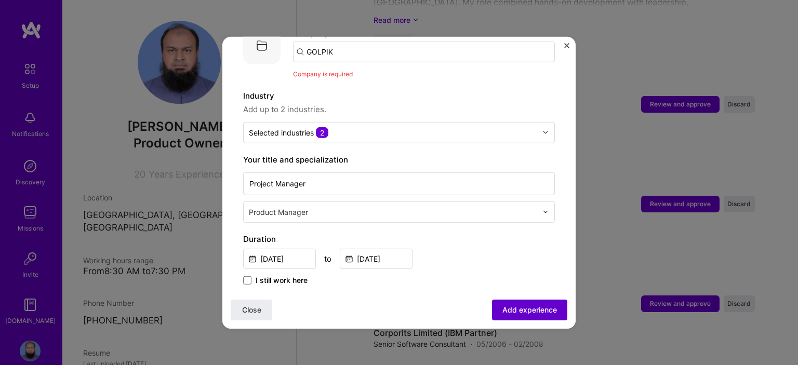
scroll to position [104, 0]
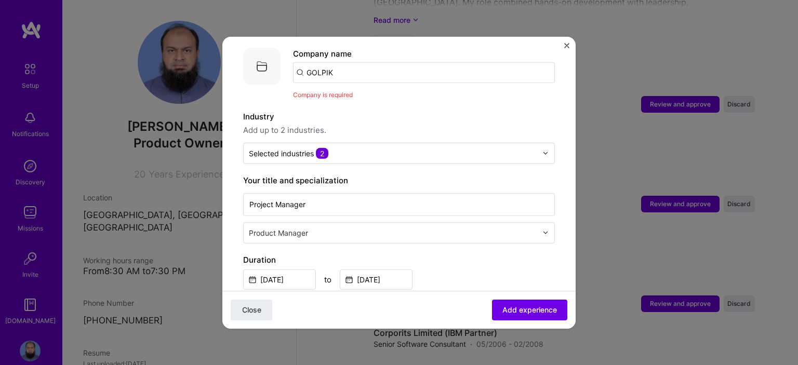
click at [343, 63] on input "GOLPIK" at bounding box center [424, 72] width 262 height 21
type input "GOLP"
click at [352, 92] on div "GOLP" at bounding box center [366, 101] width 30 height 18
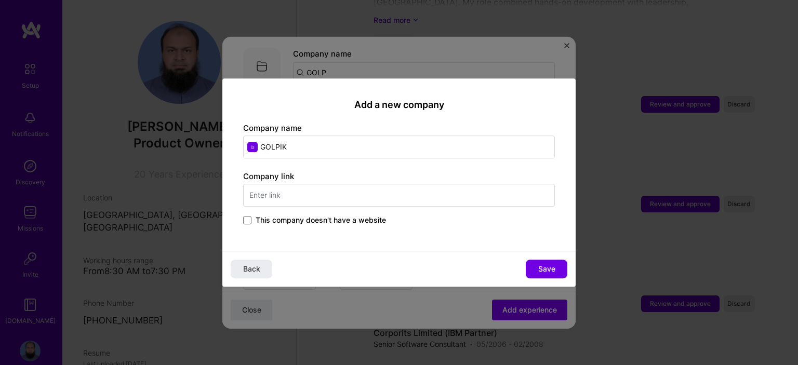
type input "GOLPIK"
drag, startPoint x: 350, startPoint y: 193, endPoint x: 199, endPoint y: 195, distance: 150.1
click at [199, 195] on div "Add a new company Company name GOLPIK Company link [DOMAIN_NAME] This company d…" at bounding box center [399, 182] width 798 height 365
paste input "[URL][DOMAIN_NAME]"
type input "[URL][DOMAIN_NAME]"
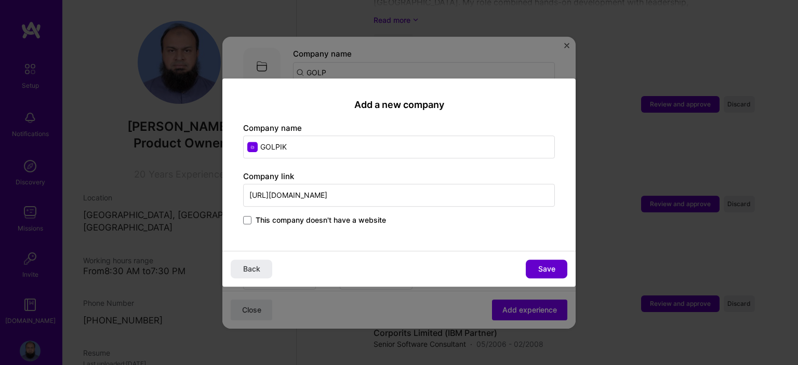
click at [546, 270] on span "Save" at bounding box center [546, 269] width 17 height 10
type input "GOLPIK"
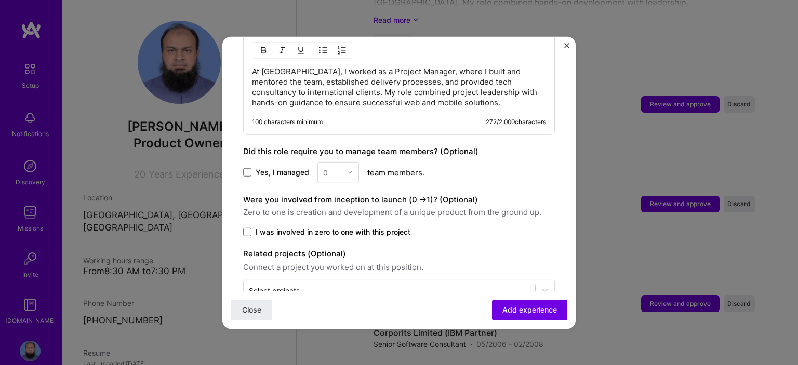
scroll to position [713, 0]
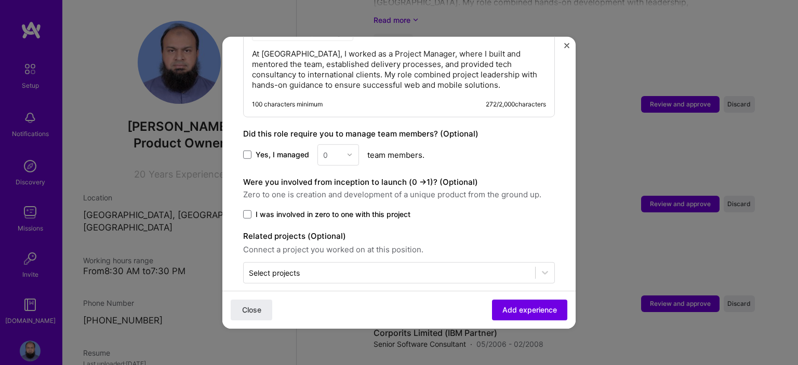
click at [331, 194] on div "Were you involved from inception to launch (0 - > 1)? (Optional) Zero to one is…" at bounding box center [399, 198] width 312 height 44
click at [282, 144] on div "Yes, I managed 0 team members." at bounding box center [399, 154] width 312 height 21
click at [279, 150] on span "Yes, I managed" at bounding box center [282, 155] width 53 height 10
click at [0, 0] on input "Yes, I managed" at bounding box center [0, 0] width 0 height 0
click at [342, 144] on div "0" at bounding box center [332, 154] width 29 height 20
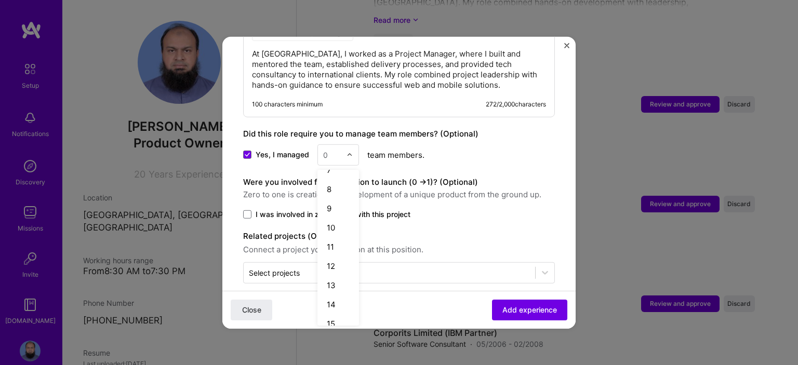
scroll to position [131, 0]
click at [332, 311] on div "15" at bounding box center [337, 320] width 35 height 19
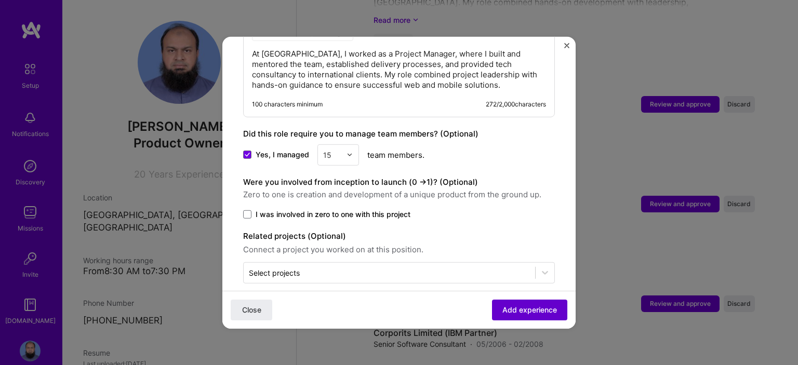
click at [522, 305] on span "Add experience" at bounding box center [529, 310] width 55 height 10
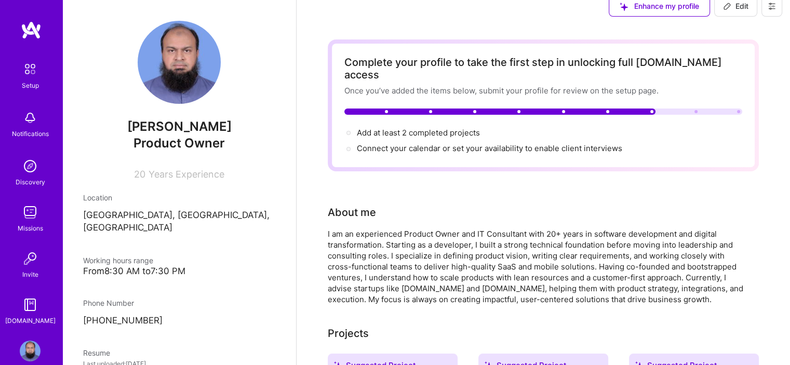
scroll to position [14, 0]
click at [452, 128] on span "Add at least 2 completed projects →" at bounding box center [423, 133] width 132 height 10
select select "PK"
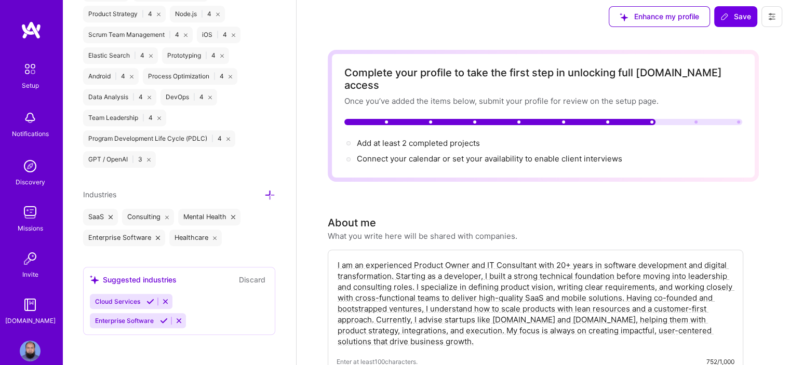
scroll to position [0, 0]
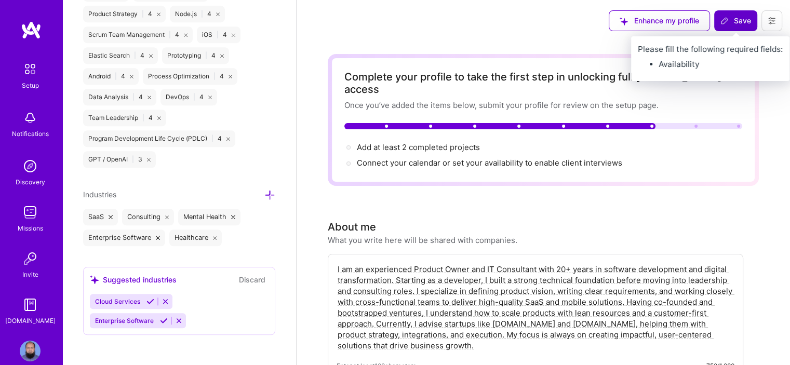
click at [732, 21] on span "Save" at bounding box center [735, 21] width 31 height 10
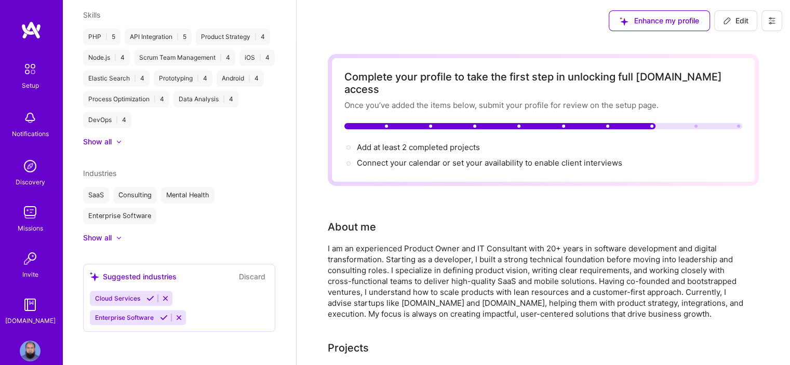
scroll to position [467, 0]
drag, startPoint x: 732, startPoint y: 21, endPoint x: 34, endPoint y: 35, distance: 698.6
click at [34, 35] on img at bounding box center [31, 30] width 21 height 19
click at [25, 111] on img at bounding box center [30, 117] width 21 height 21
click at [29, 177] on div "Discovery" at bounding box center [31, 182] width 30 height 11
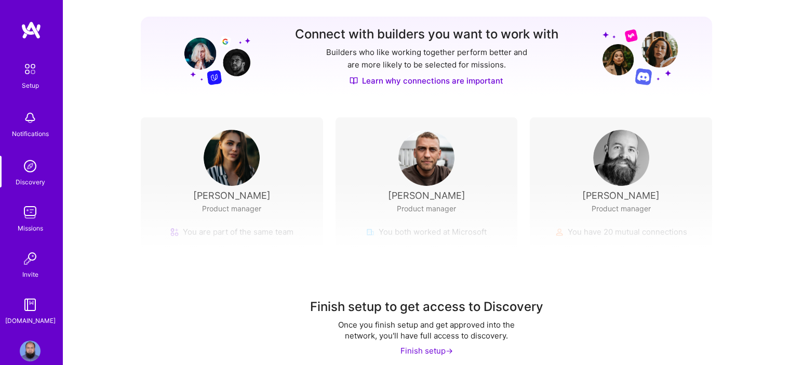
scroll to position [131, 0]
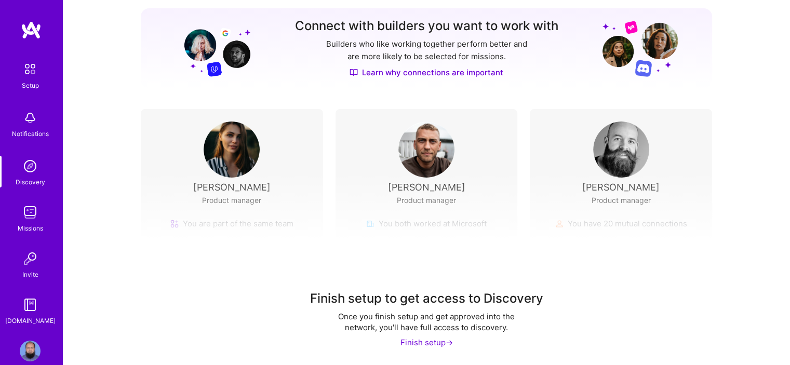
click at [429, 342] on div "Finish setup ->" at bounding box center [426, 342] width 52 height 11
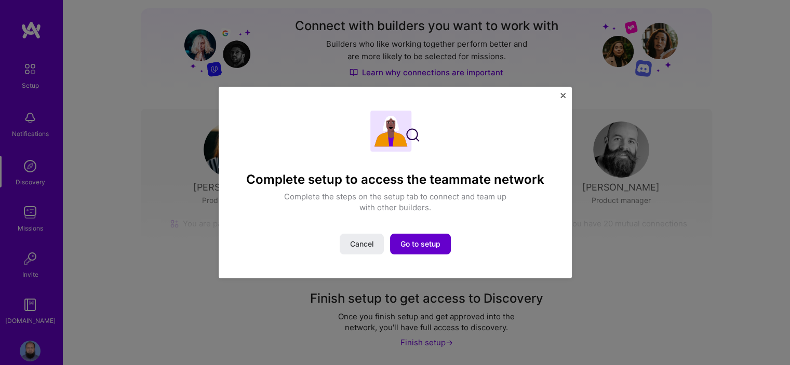
click at [415, 237] on button "Go to setup" at bounding box center [420, 244] width 61 height 21
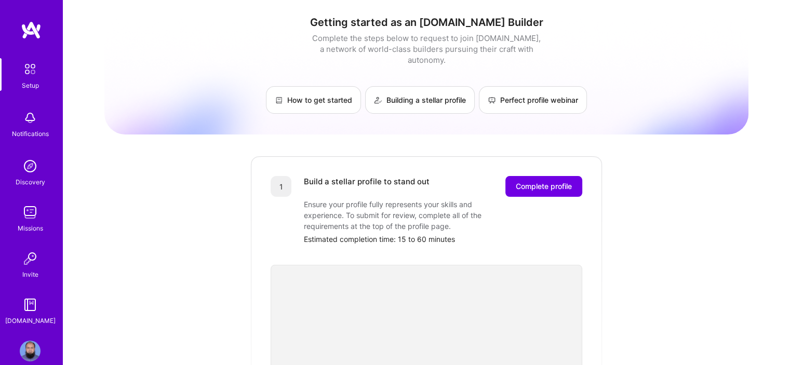
click at [26, 311] on img at bounding box center [30, 304] width 21 height 21
